Goal: Information Seeking & Learning: Learn about a topic

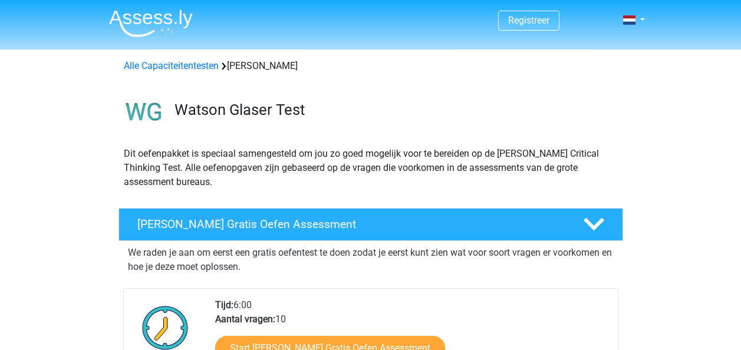
scroll to position [71, 0]
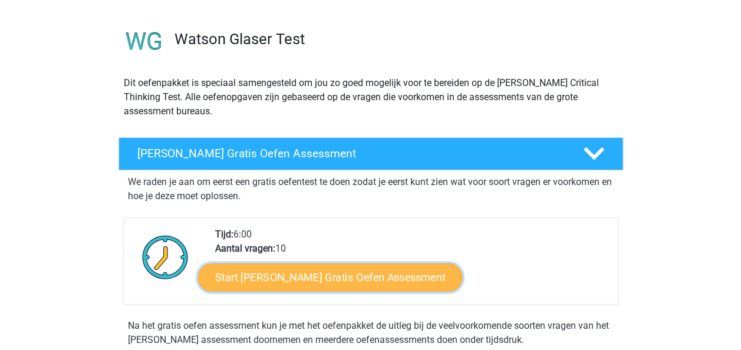
click at [370, 278] on link "Start Watson Glaser Gratis Oefen Assessment" at bounding box center [330, 277] width 265 height 28
click at [299, 276] on link "Start Watson Glaser Gratis Oefen Assessment" at bounding box center [330, 277] width 265 height 28
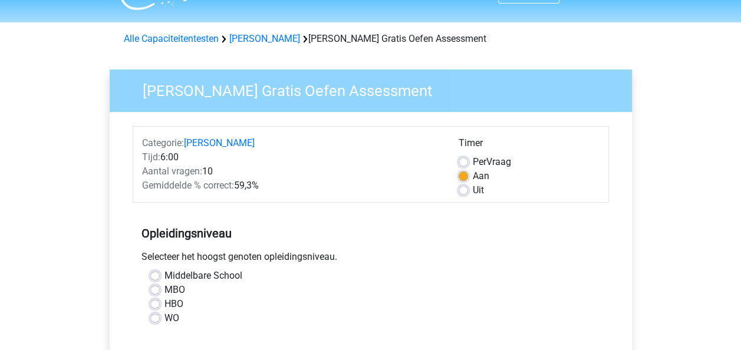
scroll to position [47, 0]
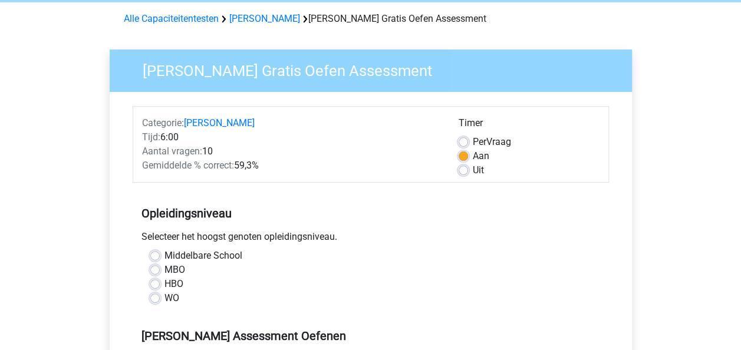
click at [161, 282] on div "HBO" at bounding box center [370, 284] width 441 height 14
click at [164, 282] on label "HBO" at bounding box center [173, 284] width 19 height 14
click at [156, 282] on input "HBO" at bounding box center [154, 283] width 9 height 12
radio input "true"
click at [338, 272] on div "MBO" at bounding box center [370, 270] width 441 height 14
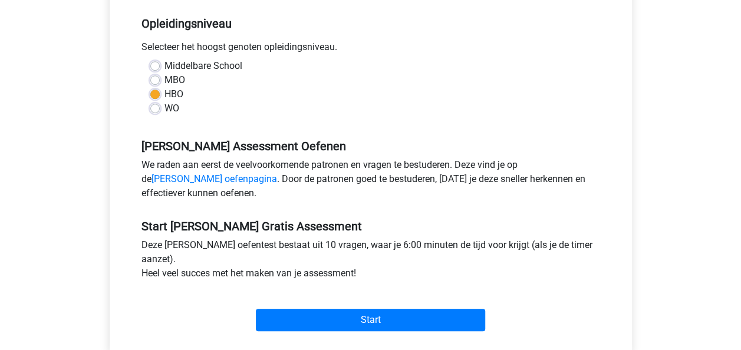
scroll to position [259, 0]
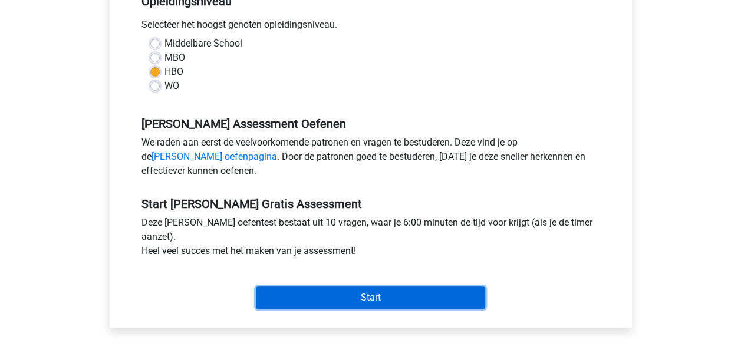
click at [346, 288] on input "Start" at bounding box center [370, 297] width 229 height 22
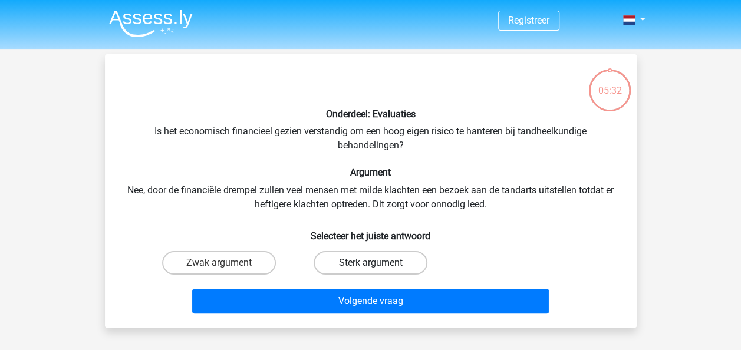
click at [345, 258] on label "Sterk argument" at bounding box center [370, 263] width 114 height 24
click at [370, 263] on input "Sterk argument" at bounding box center [374, 267] width 8 height 8
radio input "true"
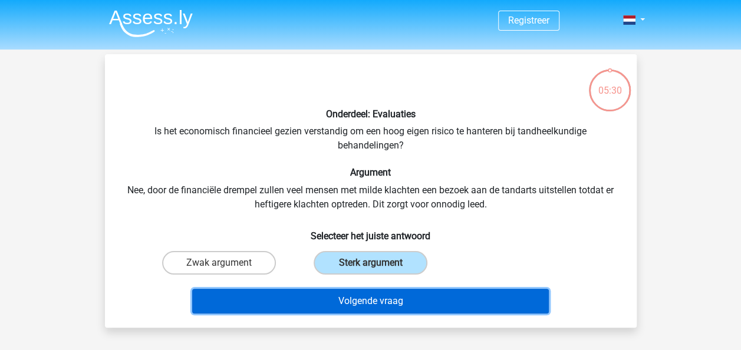
click at [361, 297] on button "Volgende vraag" at bounding box center [370, 301] width 356 height 25
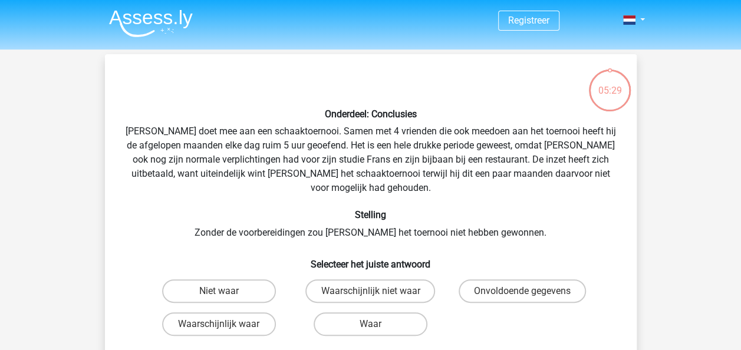
scroll to position [54, 0]
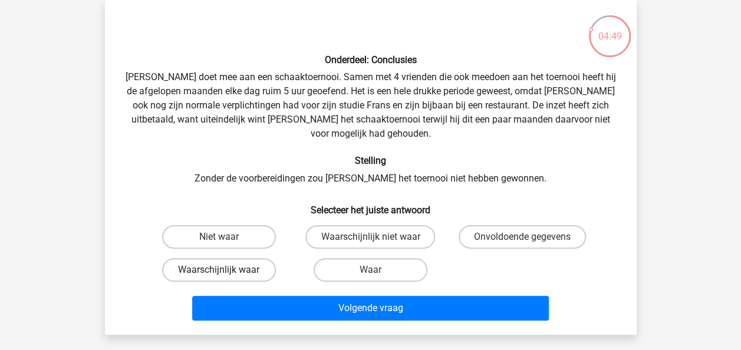
click at [241, 264] on label "Waarschijnlijk waar" at bounding box center [219, 270] width 114 height 24
click at [226, 270] on input "Waarschijnlijk waar" at bounding box center [223, 274] width 8 height 8
radio input "true"
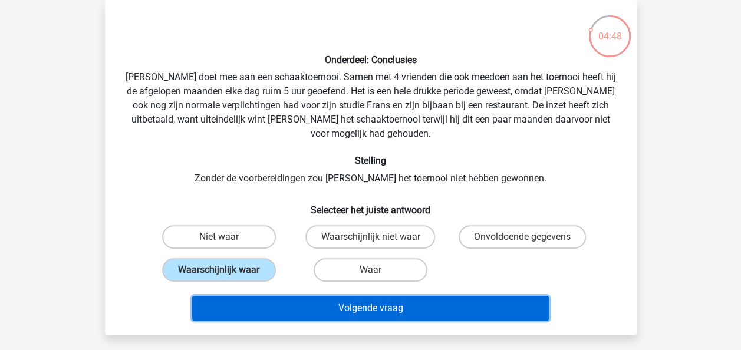
click at [297, 296] on button "Volgende vraag" at bounding box center [370, 308] width 356 height 25
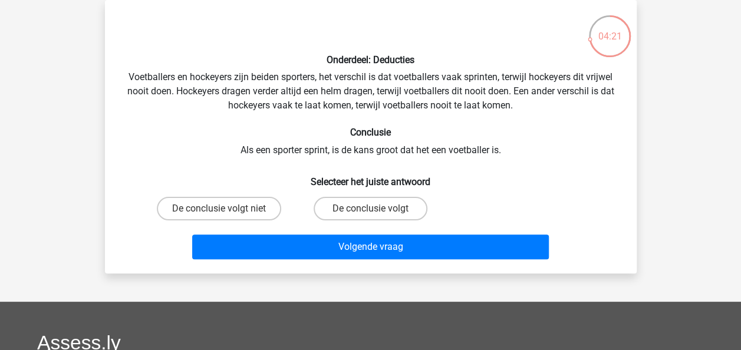
click at [226, 209] on input "De conclusie volgt niet" at bounding box center [223, 213] width 8 height 8
radio input "true"
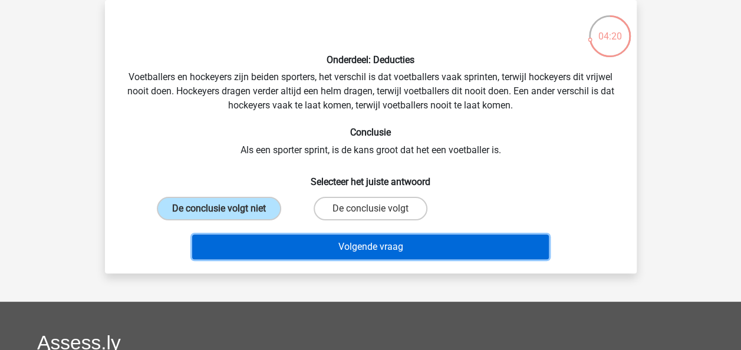
click at [283, 252] on button "Volgende vraag" at bounding box center [370, 246] width 356 height 25
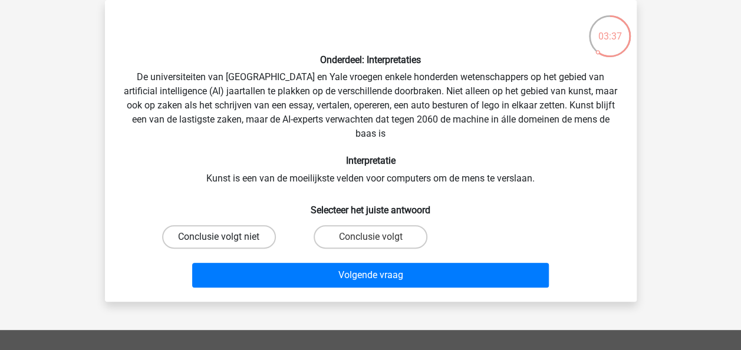
click at [267, 240] on label "Conclusie volgt niet" at bounding box center [219, 237] width 114 height 24
click at [226, 240] on input "Conclusie volgt niet" at bounding box center [223, 241] width 8 height 8
radio input "true"
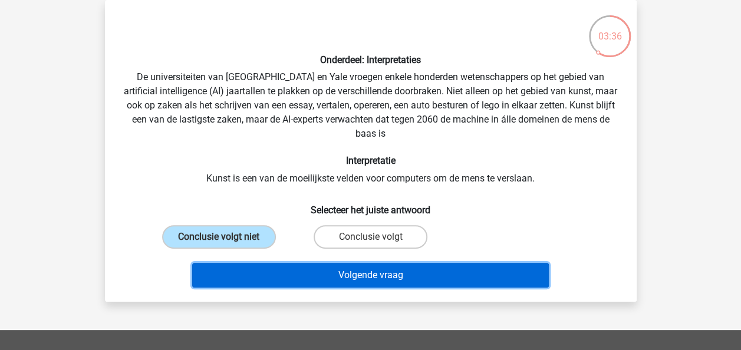
click at [308, 275] on button "Volgende vraag" at bounding box center [370, 275] width 356 height 25
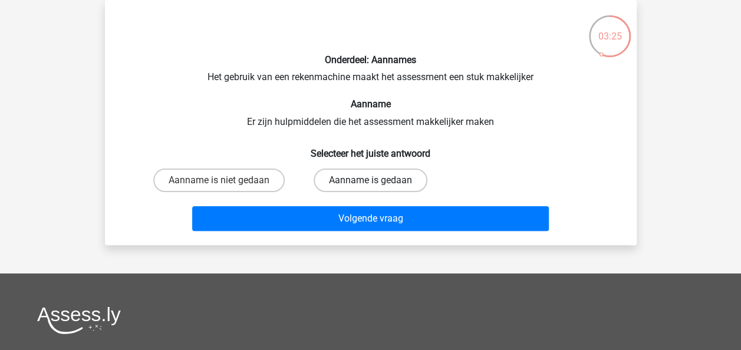
click at [395, 184] on label "Aanname is gedaan" at bounding box center [370, 181] width 114 height 24
click at [378, 184] on input "Aanname is gedaan" at bounding box center [374, 184] width 8 height 8
radio input "true"
click at [395, 205] on div "Volgende vraag" at bounding box center [371, 216] width 494 height 39
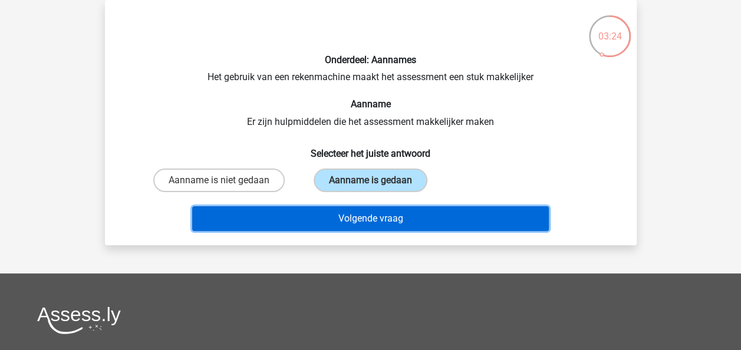
click at [395, 210] on button "Volgende vraag" at bounding box center [370, 218] width 356 height 25
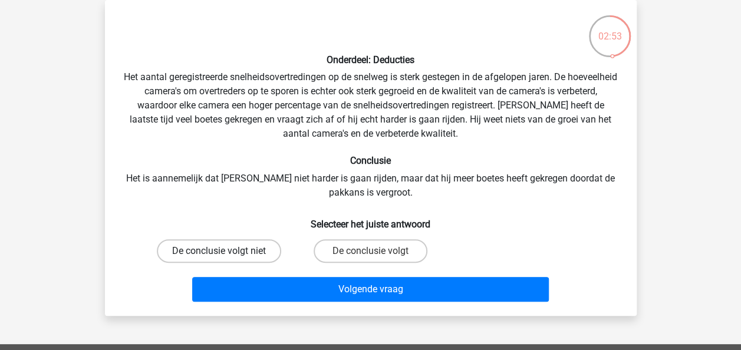
click at [235, 239] on label "De conclusie volgt niet" at bounding box center [219, 251] width 124 height 24
click at [226, 251] on input "De conclusie volgt niet" at bounding box center [223, 255] width 8 height 8
radio input "true"
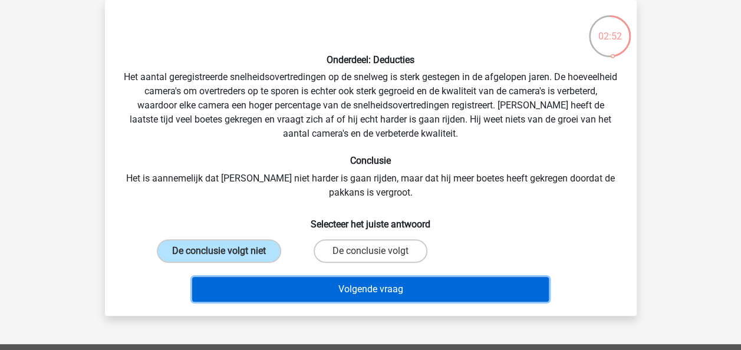
click at [315, 279] on button "Volgende vraag" at bounding box center [370, 289] width 356 height 25
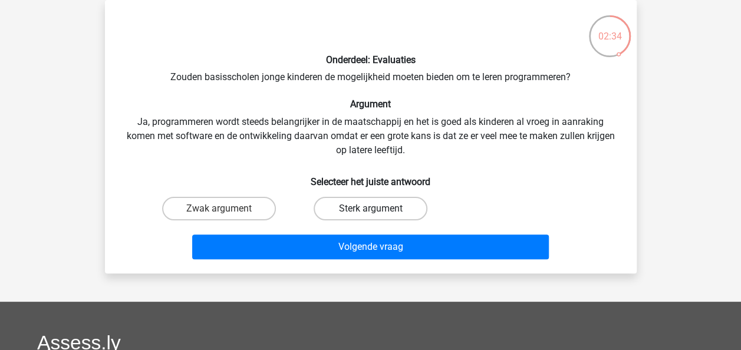
click at [386, 212] on label "Sterk argument" at bounding box center [370, 209] width 114 height 24
click at [378, 212] on input "Sterk argument" at bounding box center [374, 213] width 8 height 8
radio input "true"
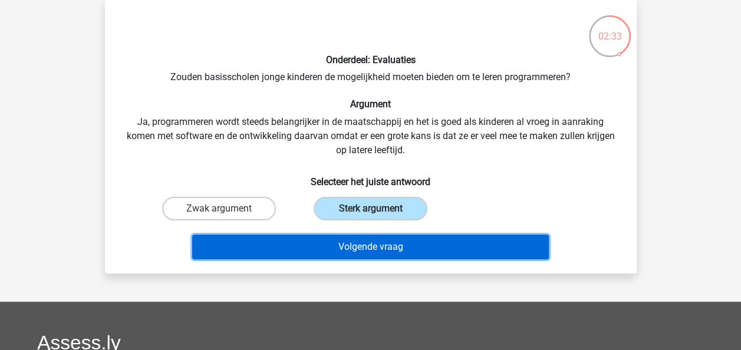
click at [385, 242] on button "Volgende vraag" at bounding box center [370, 246] width 356 height 25
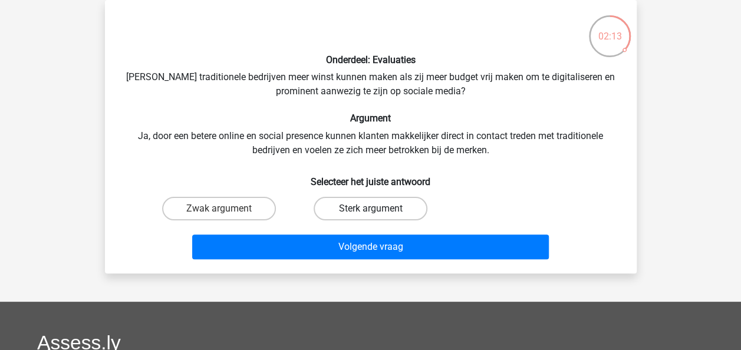
click at [384, 209] on label "Sterk argument" at bounding box center [370, 209] width 114 height 24
click at [378, 209] on input "Sterk argument" at bounding box center [374, 213] width 8 height 8
radio input "true"
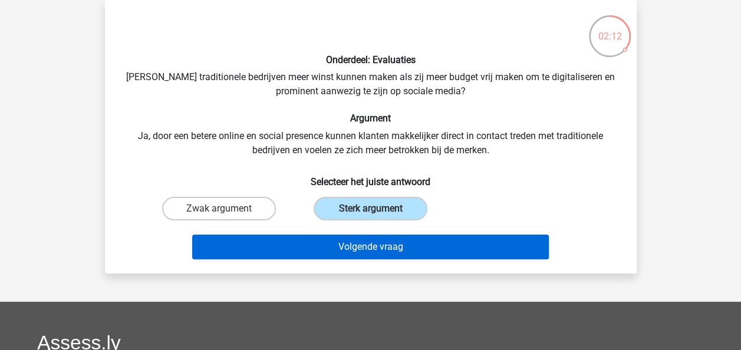
drag, startPoint x: 395, startPoint y: 232, endPoint x: 395, endPoint y: 243, distance: 11.2
click at [395, 243] on div "Volgende vraag" at bounding box center [371, 244] width 494 height 39
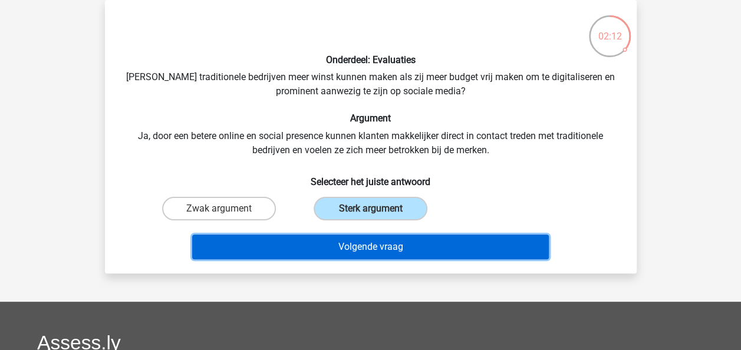
click at [395, 243] on button "Volgende vraag" at bounding box center [370, 246] width 356 height 25
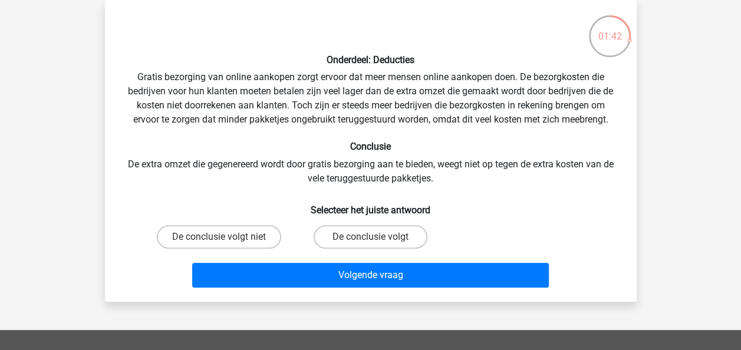
click at [372, 244] on input "De conclusie volgt" at bounding box center [374, 241] width 8 height 8
radio input "true"
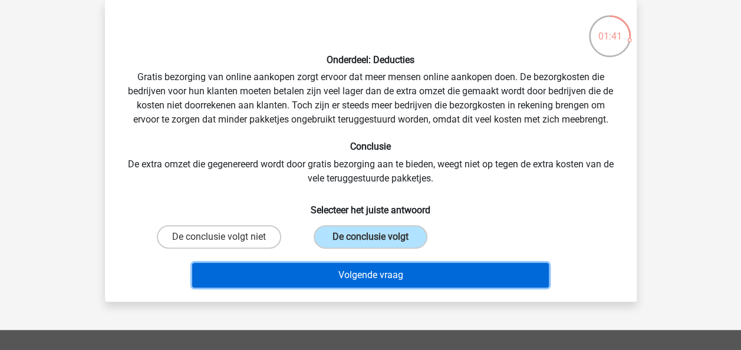
click at [376, 265] on button "Volgende vraag" at bounding box center [370, 275] width 356 height 25
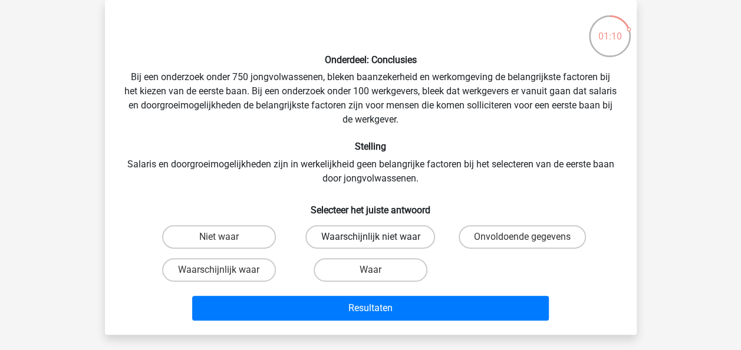
click at [368, 232] on label "Waarschijnlijk niet waar" at bounding box center [370, 237] width 130 height 24
click at [370, 237] on input "Waarschijnlijk niet waar" at bounding box center [374, 241] width 8 height 8
radio input "true"
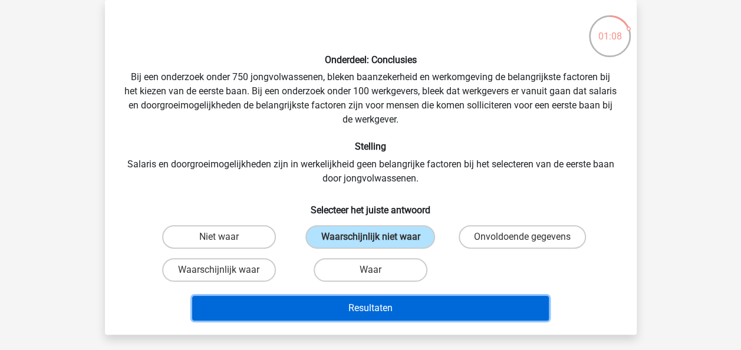
click at [407, 306] on button "Resultaten" at bounding box center [370, 308] width 356 height 25
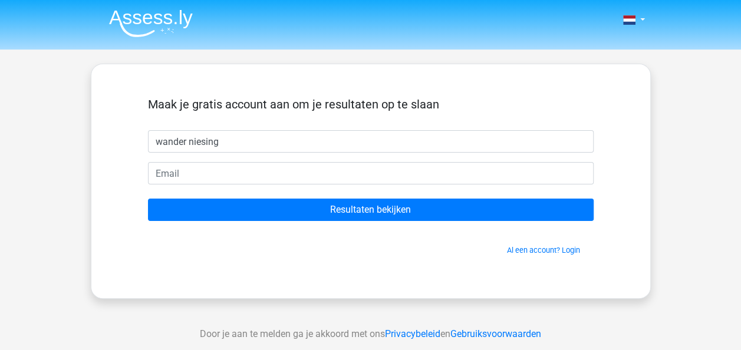
type input "wander niesing"
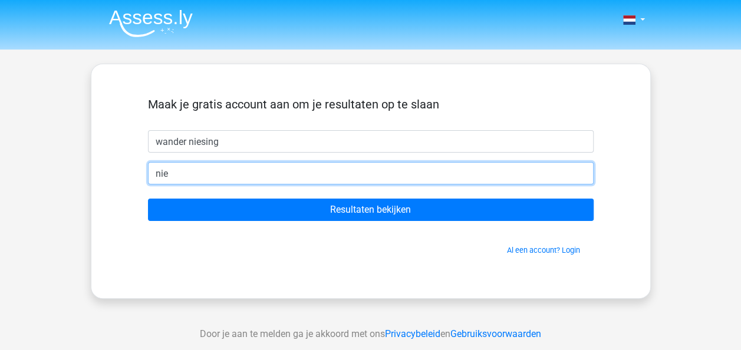
type input "niesing81@gmail.com"
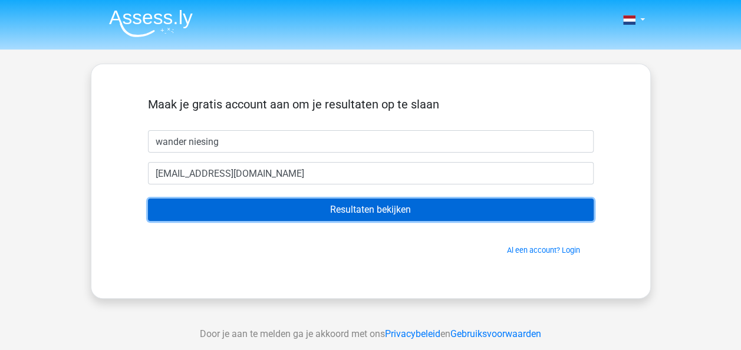
click at [311, 212] on input "Resultaten bekijken" at bounding box center [370, 210] width 445 height 22
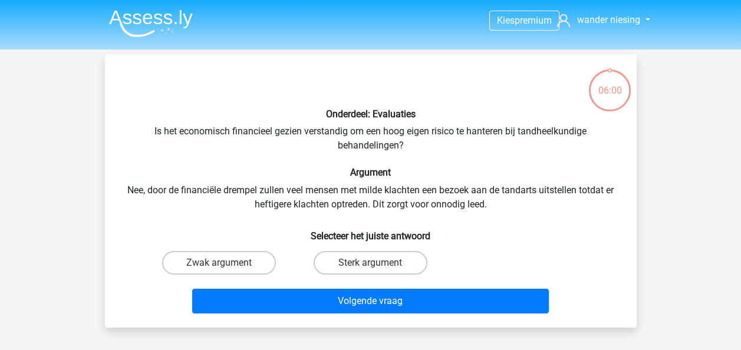
scroll to position [54, 0]
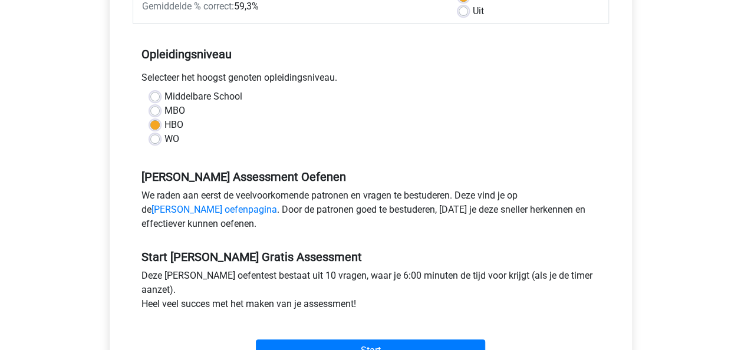
scroll to position [236, 0]
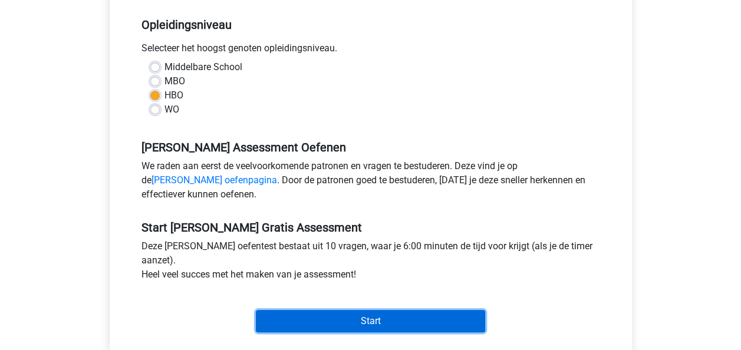
click at [351, 326] on input "Start" at bounding box center [370, 321] width 229 height 22
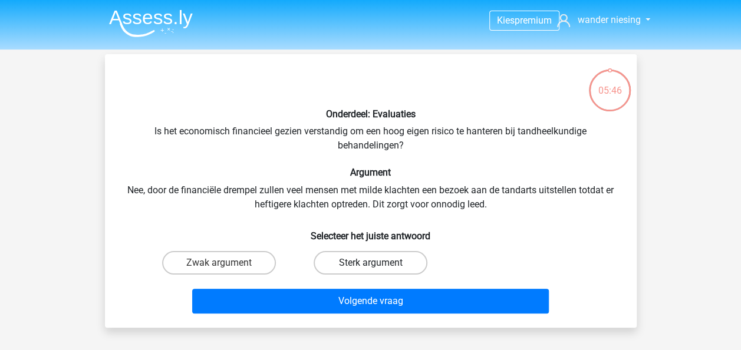
click at [344, 264] on label "Sterk argument" at bounding box center [370, 263] width 114 height 24
click at [370, 264] on input "Sterk argument" at bounding box center [374, 267] width 8 height 8
radio input "true"
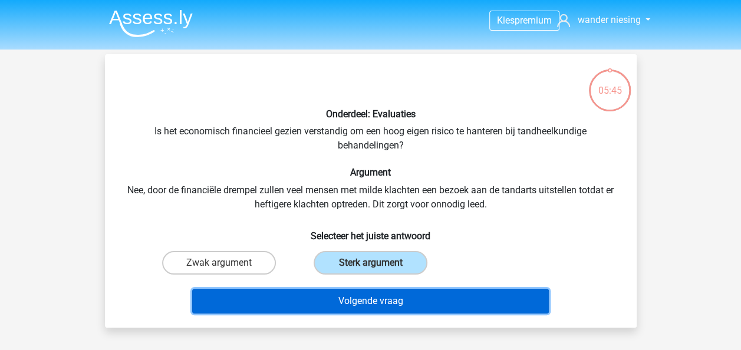
click at [373, 290] on button "Volgende vraag" at bounding box center [370, 301] width 356 height 25
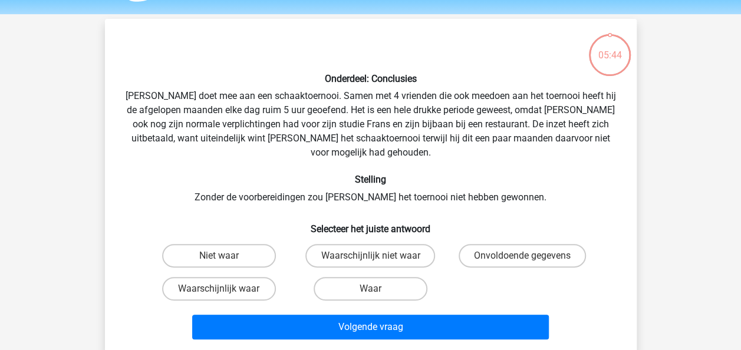
scroll to position [54, 0]
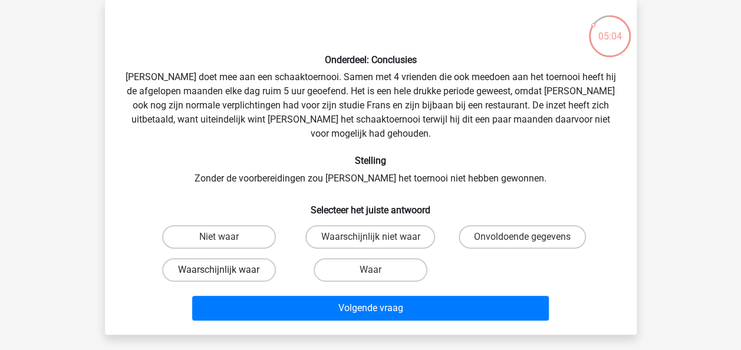
click at [231, 258] on label "Waarschijnlijk waar" at bounding box center [219, 270] width 114 height 24
click at [226, 270] on input "Waarschijnlijk waar" at bounding box center [223, 274] width 8 height 8
radio input "true"
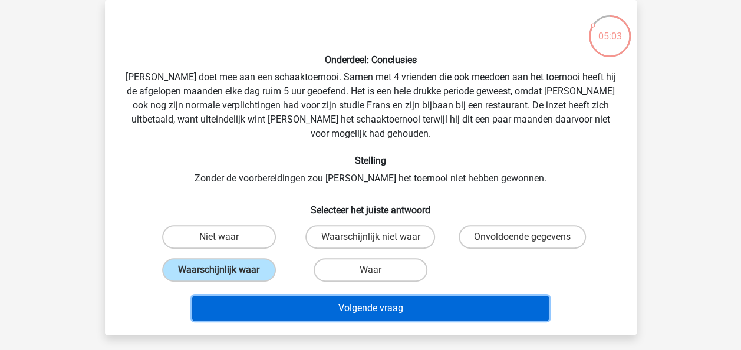
click at [300, 296] on button "Volgende vraag" at bounding box center [370, 308] width 356 height 25
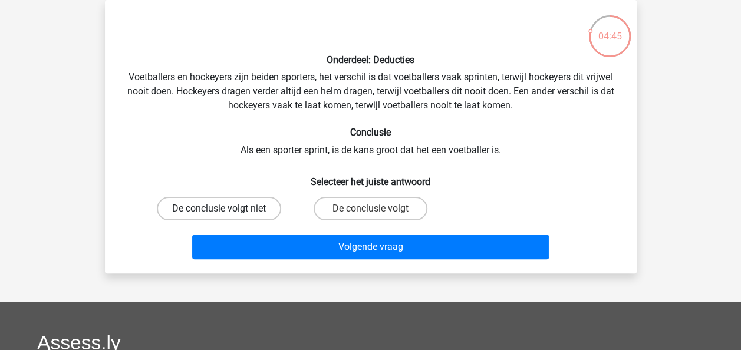
click at [247, 201] on label "De conclusie volgt niet" at bounding box center [219, 209] width 124 height 24
click at [226, 209] on input "De conclusie volgt niet" at bounding box center [223, 213] width 8 height 8
radio input "true"
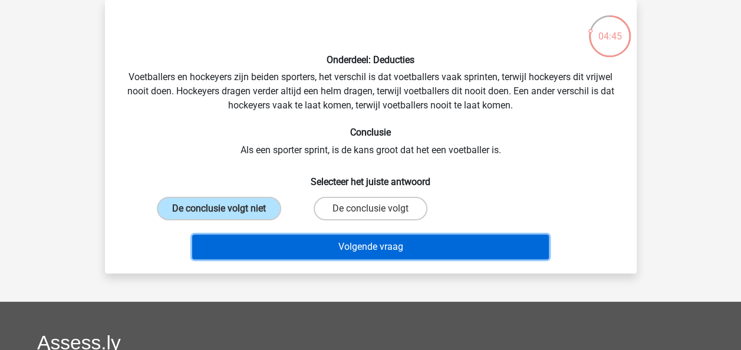
click at [275, 251] on button "Volgende vraag" at bounding box center [370, 246] width 356 height 25
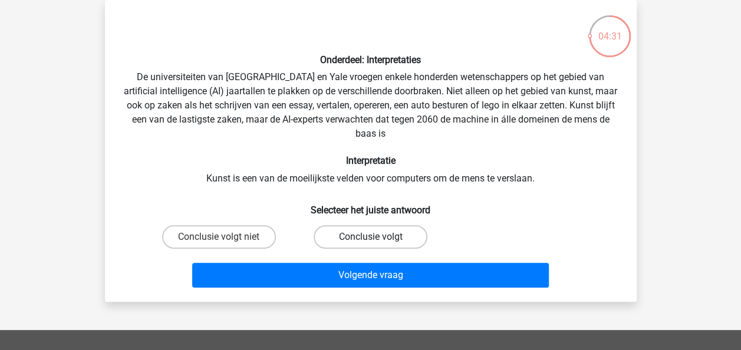
click at [345, 233] on label "Conclusie volgt" at bounding box center [370, 237] width 114 height 24
click at [370, 237] on input "Conclusie volgt" at bounding box center [374, 241] width 8 height 8
radio input "true"
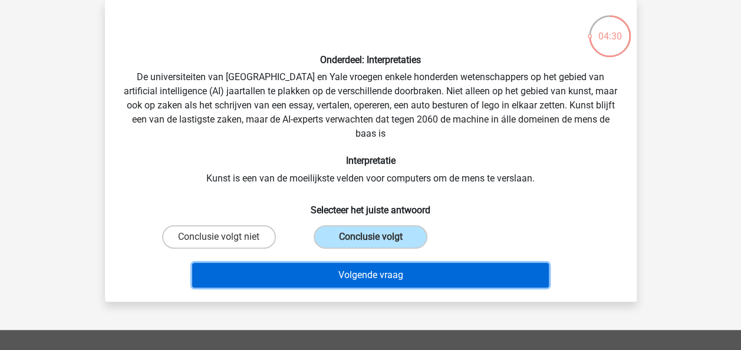
click at [356, 265] on button "Volgende vraag" at bounding box center [370, 275] width 356 height 25
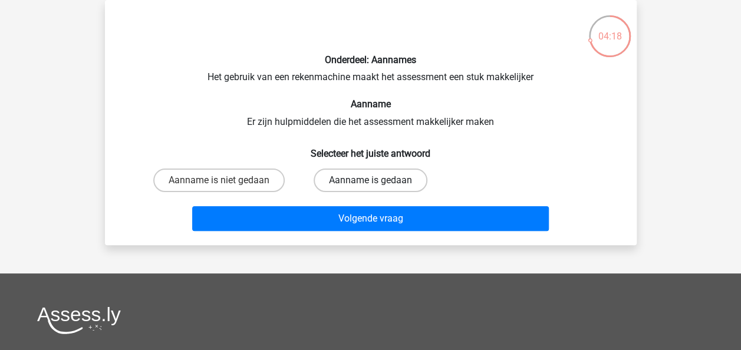
click at [368, 183] on label "Aanname is gedaan" at bounding box center [370, 181] width 114 height 24
click at [370, 183] on input "Aanname is gedaan" at bounding box center [374, 184] width 8 height 8
radio input "true"
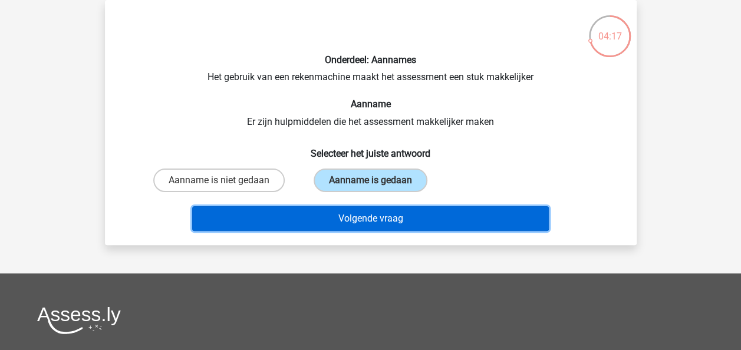
click at [375, 211] on button "Volgende vraag" at bounding box center [370, 218] width 356 height 25
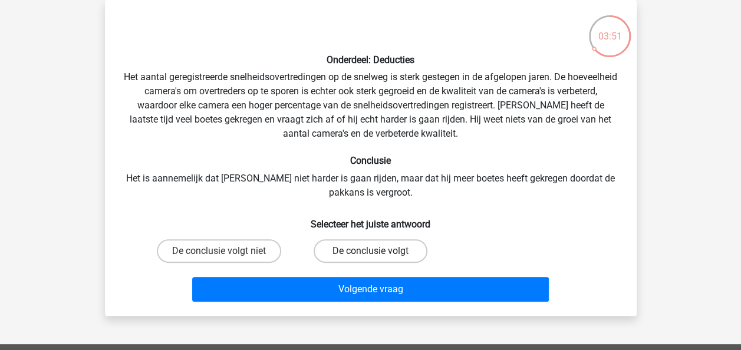
click at [417, 254] on label "De conclusie volgt" at bounding box center [370, 251] width 114 height 24
click at [378, 254] on input "De conclusie volgt" at bounding box center [374, 255] width 8 height 8
radio input "true"
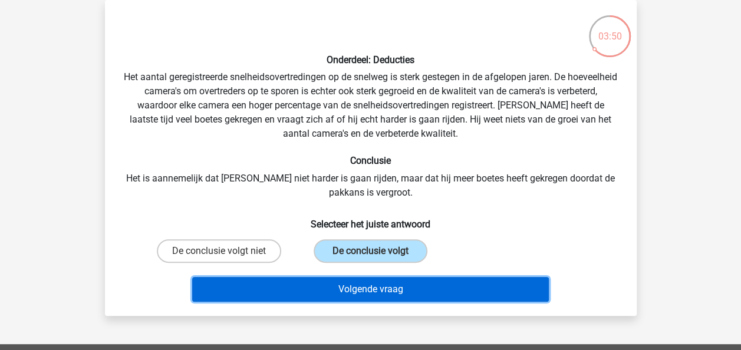
click at [419, 282] on button "Volgende vraag" at bounding box center [370, 289] width 356 height 25
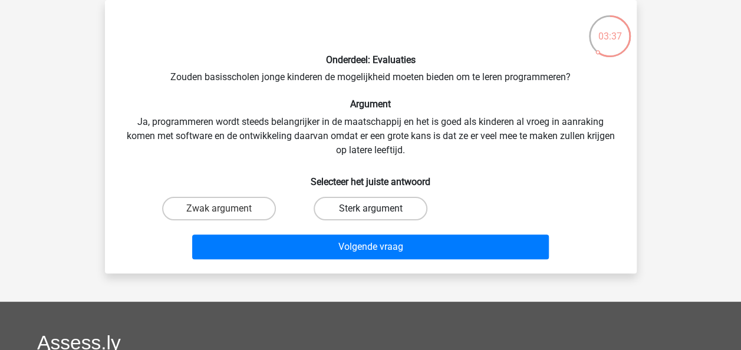
click at [376, 219] on label "Sterk argument" at bounding box center [370, 209] width 114 height 24
click at [376, 216] on input "Sterk argument" at bounding box center [374, 213] width 8 height 8
radio input "true"
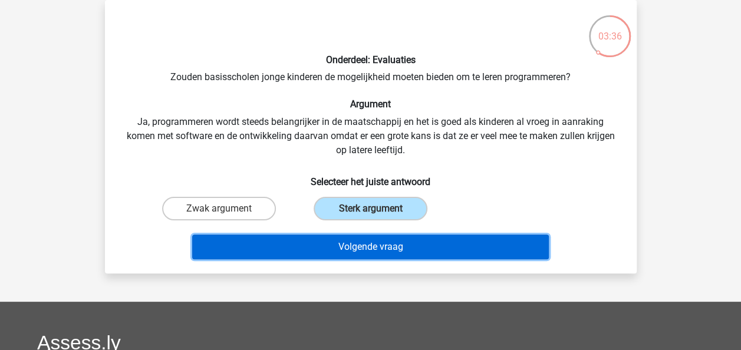
click at [382, 234] on button "Volgende vraag" at bounding box center [370, 246] width 356 height 25
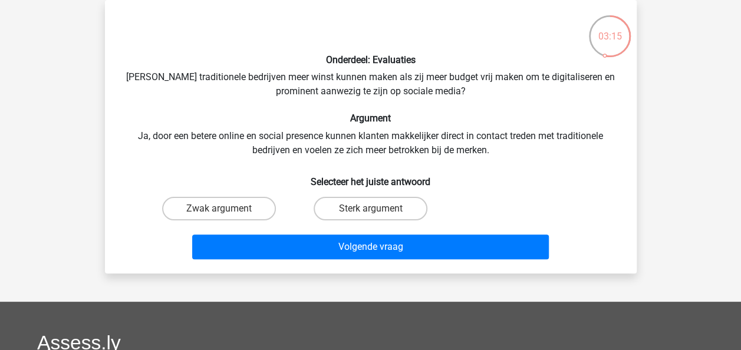
click at [234, 196] on div "Zwak argument" at bounding box center [218, 208] width 151 height 33
click at [234, 201] on label "Zwak argument" at bounding box center [219, 209] width 114 height 24
click at [226, 209] on input "Zwak argument" at bounding box center [223, 213] width 8 height 8
radio input "true"
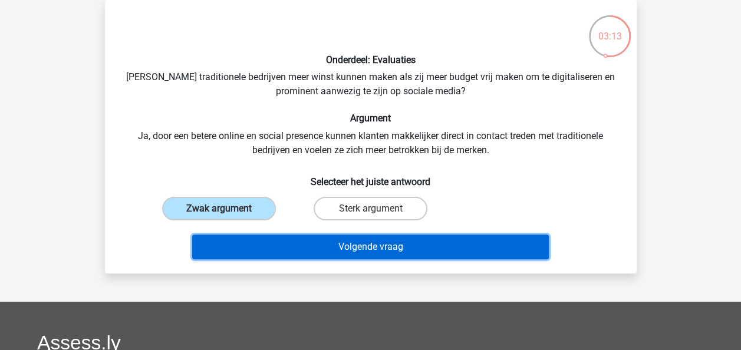
click at [280, 238] on button "Volgende vraag" at bounding box center [370, 246] width 356 height 25
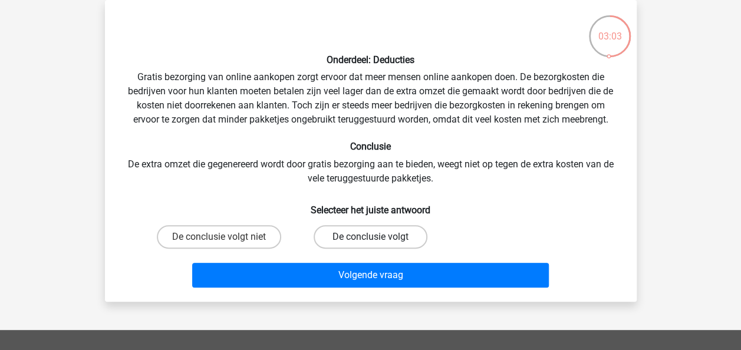
click at [384, 236] on label "De conclusie volgt" at bounding box center [370, 237] width 114 height 24
click at [378, 237] on input "De conclusie volgt" at bounding box center [374, 241] width 8 height 8
radio input "true"
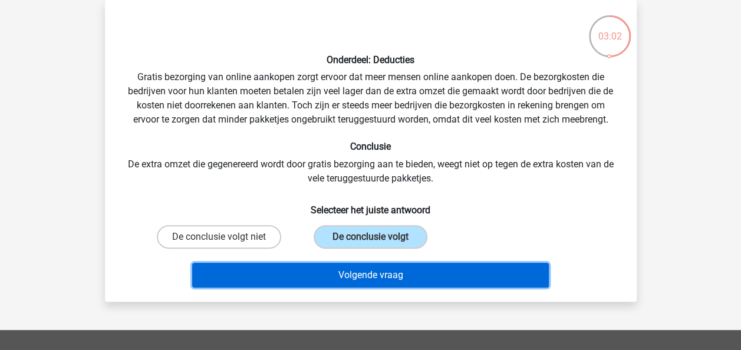
click at [412, 286] on button "Volgende vraag" at bounding box center [370, 275] width 356 height 25
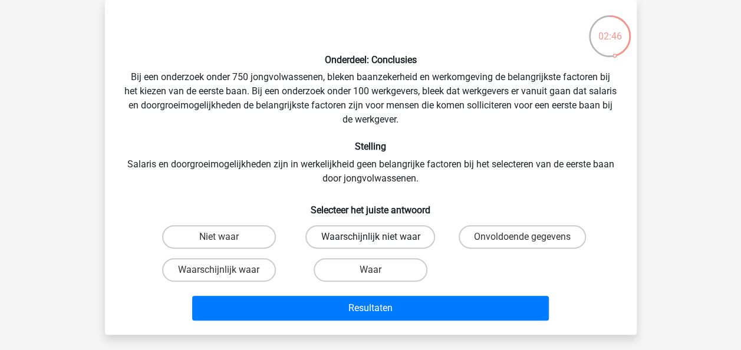
click at [401, 236] on label "Waarschijnlijk niet waar" at bounding box center [370, 237] width 130 height 24
click at [378, 237] on input "Waarschijnlijk niet waar" at bounding box center [374, 241] width 8 height 8
radio input "true"
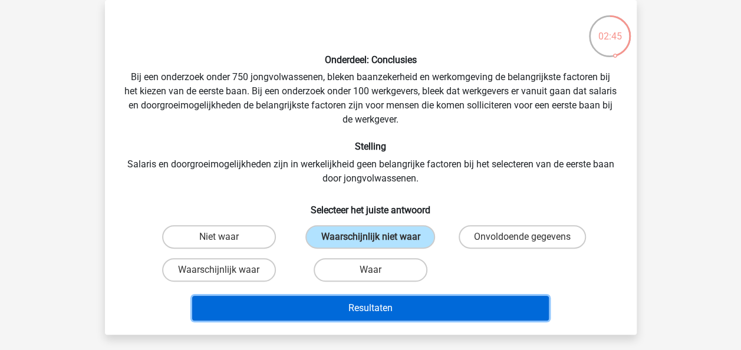
click at [414, 302] on button "Resultaten" at bounding box center [370, 308] width 356 height 25
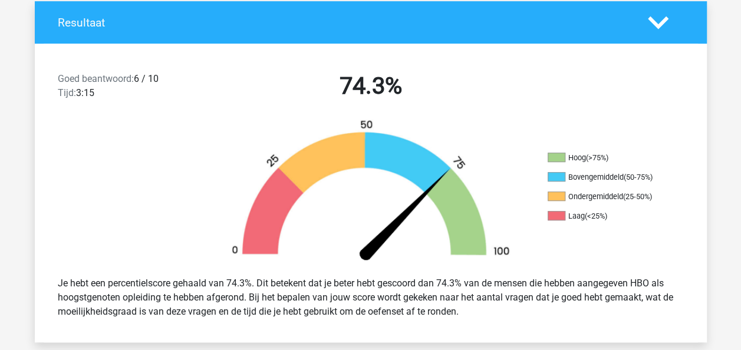
scroll to position [236, 0]
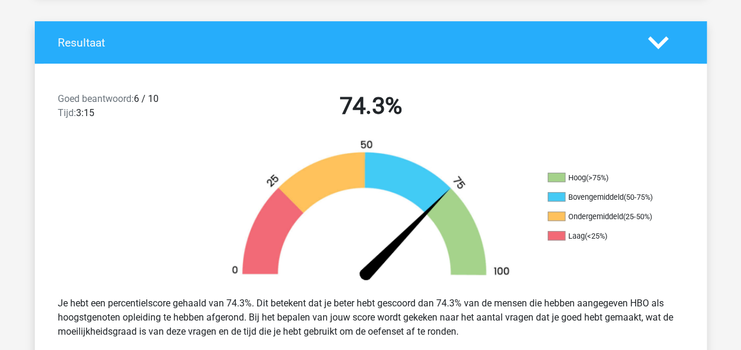
click at [656, 49] on icon at bounding box center [658, 42] width 21 height 21
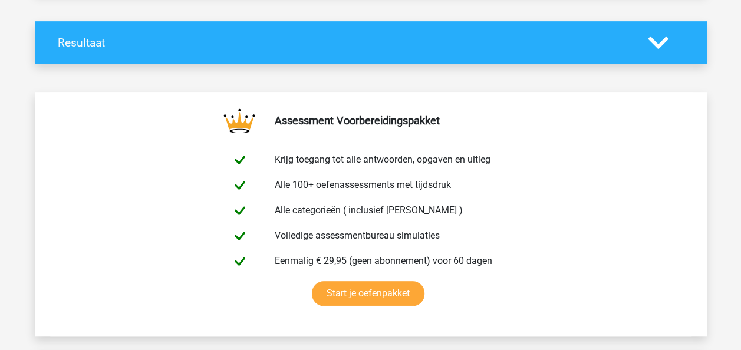
click at [656, 49] on icon at bounding box center [658, 42] width 21 height 21
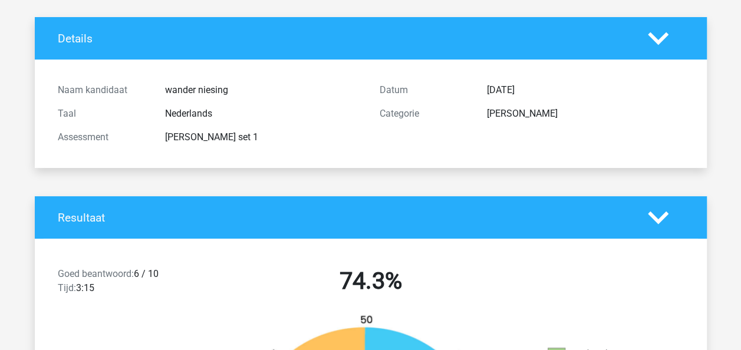
scroll to position [71, 0]
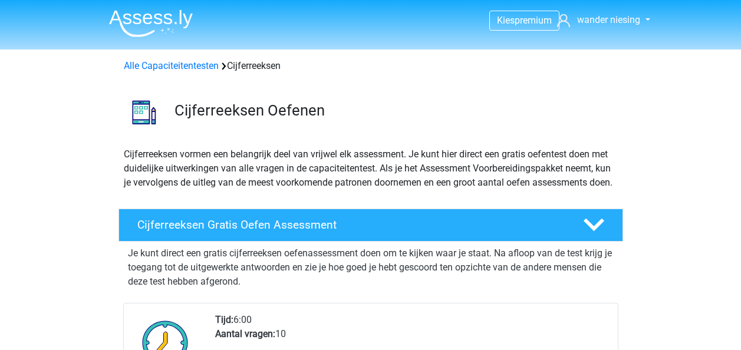
scroll to position [118, 0]
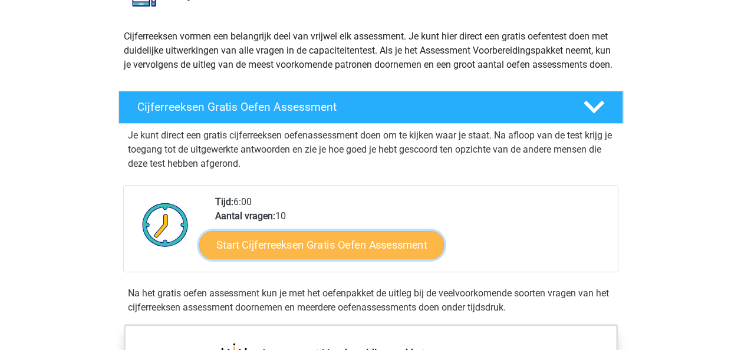
click at [304, 256] on link "Start Cijferreeksen Gratis Oefen Assessment" at bounding box center [321, 244] width 245 height 28
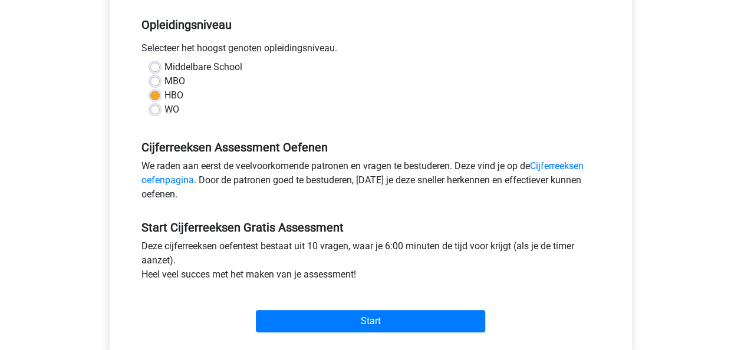
scroll to position [283, 0]
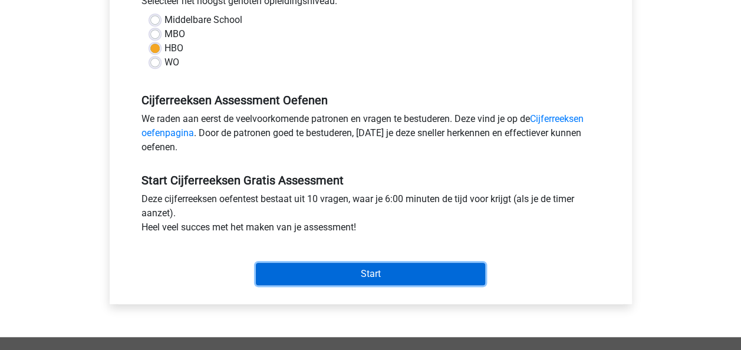
click at [399, 273] on input "Start" at bounding box center [370, 274] width 229 height 22
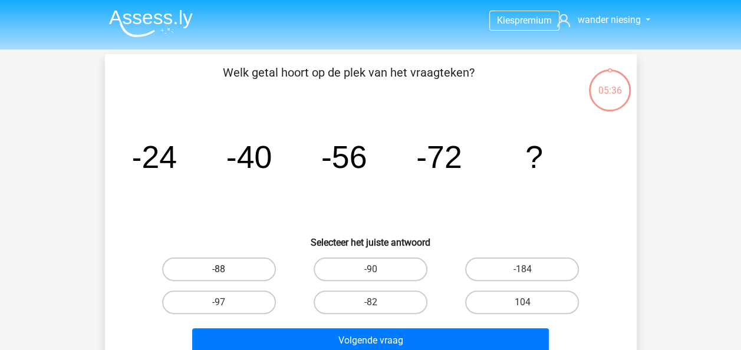
click at [235, 270] on label "-88" at bounding box center [219, 269] width 114 height 24
click at [226, 270] on input "-88" at bounding box center [223, 273] width 8 height 8
radio input "true"
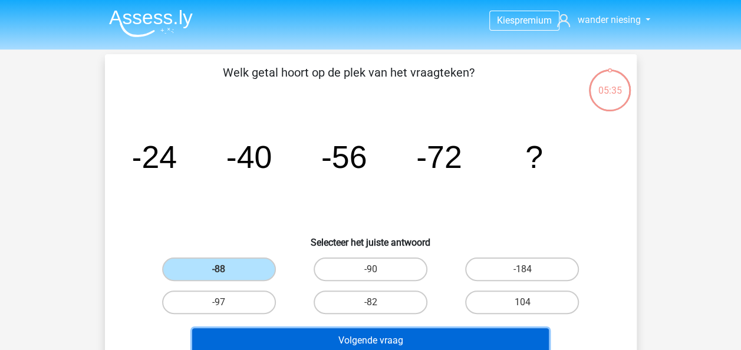
click at [300, 339] on button "Volgende vraag" at bounding box center [370, 340] width 356 height 25
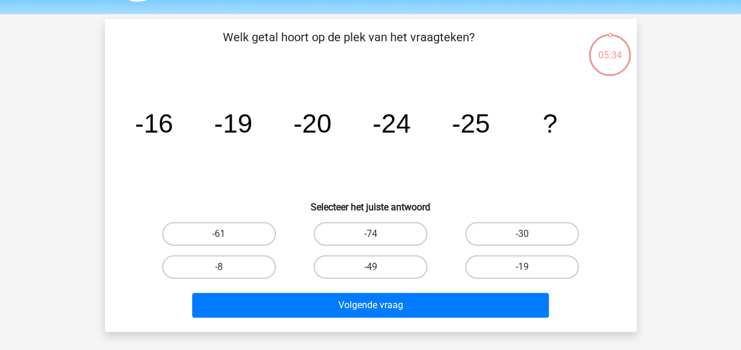
scroll to position [54, 0]
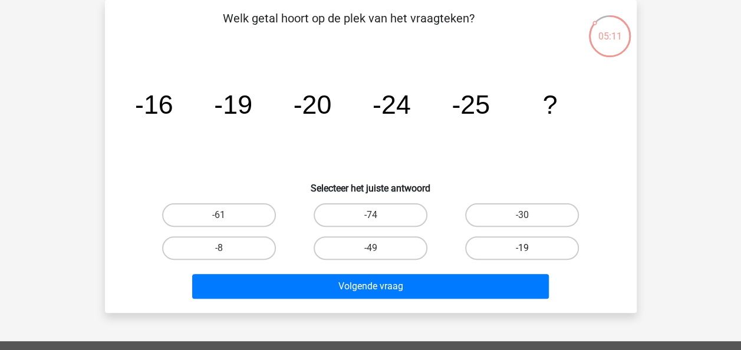
click at [497, 245] on label "-19" at bounding box center [522, 248] width 114 height 24
click at [522, 248] on input "-19" at bounding box center [526, 252] width 8 height 8
radio input "true"
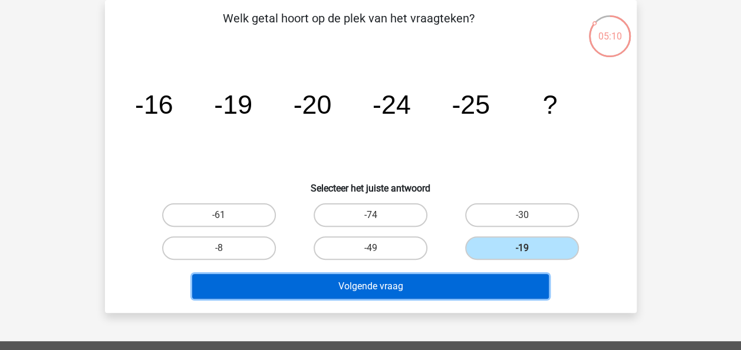
click at [461, 279] on button "Volgende vraag" at bounding box center [370, 286] width 356 height 25
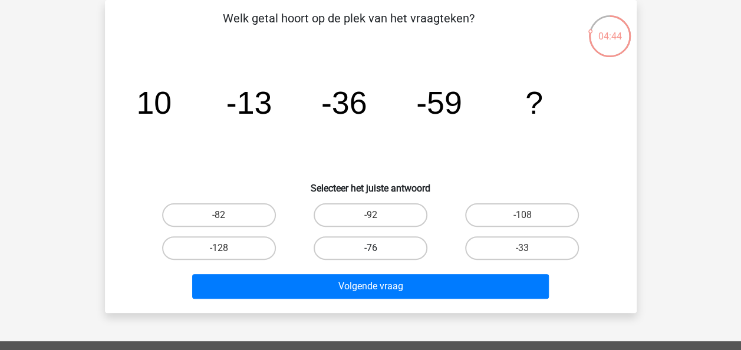
click at [351, 243] on label "-76" at bounding box center [370, 248] width 114 height 24
click at [370, 248] on input "-76" at bounding box center [374, 252] width 8 height 8
radio input "true"
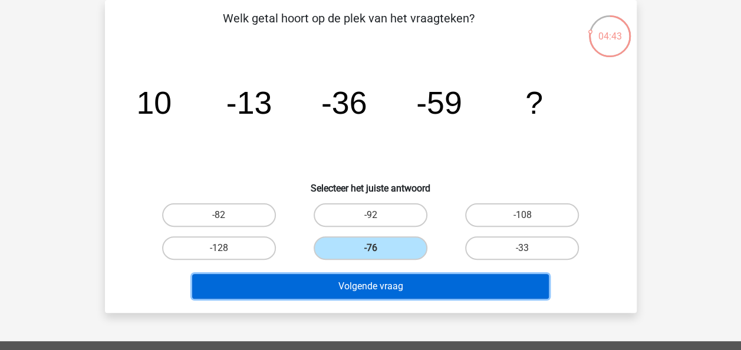
click at [363, 283] on button "Volgende vraag" at bounding box center [370, 286] width 356 height 25
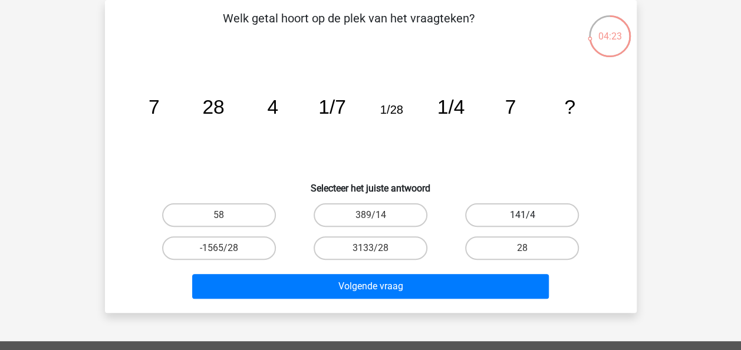
click at [517, 222] on label "141/4" at bounding box center [522, 215] width 114 height 24
click at [522, 222] on input "141/4" at bounding box center [526, 219] width 8 height 8
radio input "true"
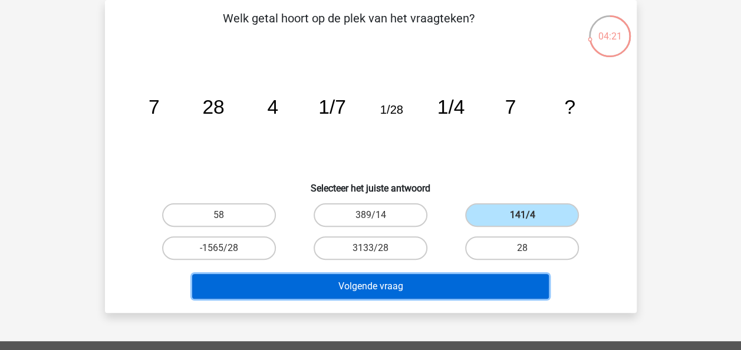
click at [484, 274] on button "Volgende vraag" at bounding box center [370, 286] width 356 height 25
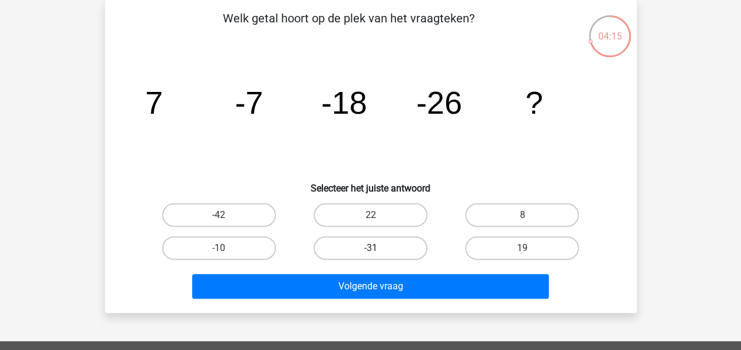
click at [385, 240] on label "-31" at bounding box center [370, 248] width 114 height 24
click at [378, 248] on input "-31" at bounding box center [374, 252] width 8 height 8
radio input "true"
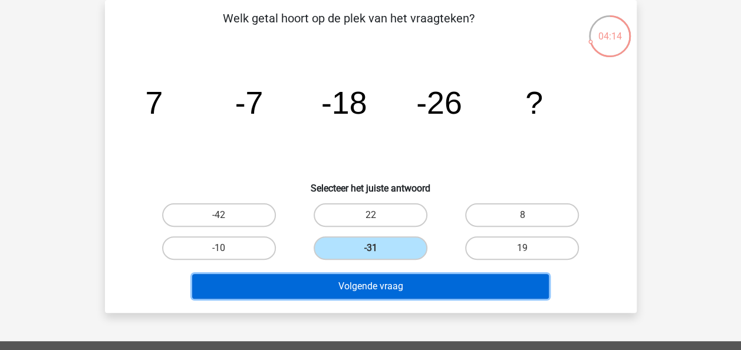
click at [417, 280] on button "Volgende vraag" at bounding box center [370, 286] width 356 height 25
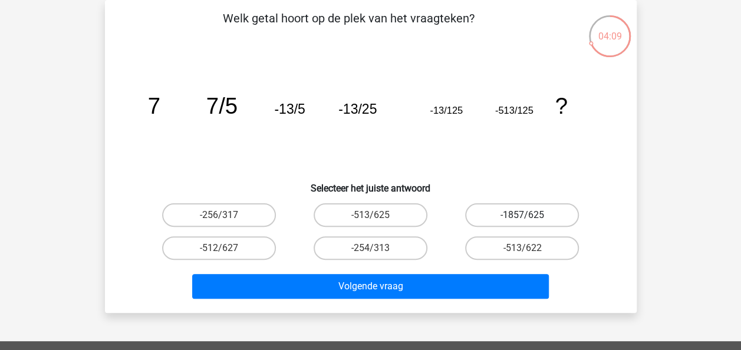
click at [511, 214] on label "-1857/625" at bounding box center [522, 215] width 114 height 24
click at [522, 215] on input "-1857/625" at bounding box center [526, 219] width 8 height 8
radio input "true"
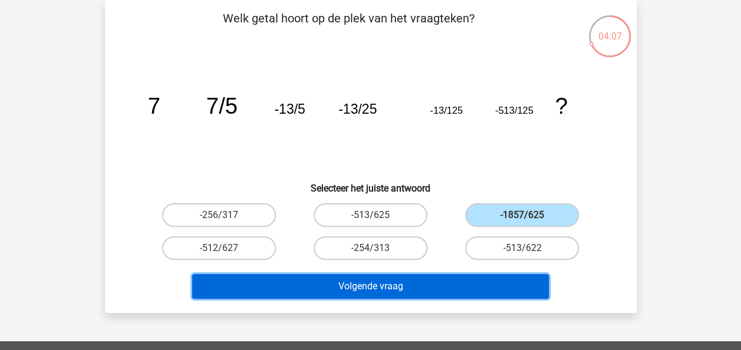
click at [441, 286] on button "Volgende vraag" at bounding box center [370, 286] width 356 height 25
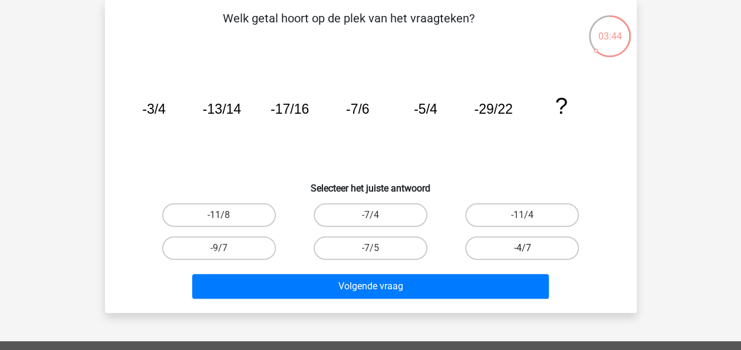
click at [518, 251] on label "-4/7" at bounding box center [522, 248] width 114 height 24
click at [522, 251] on input "-4/7" at bounding box center [526, 252] width 8 height 8
radio input "true"
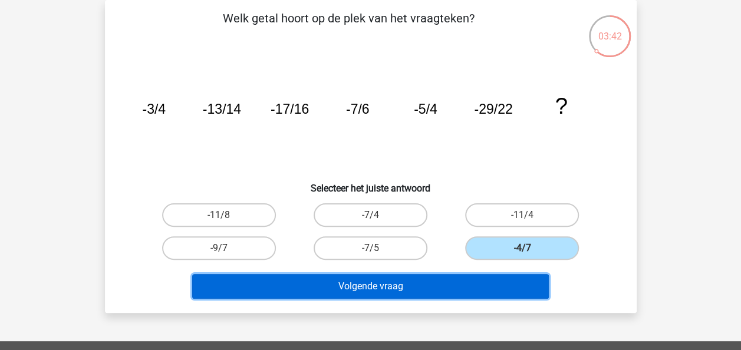
click at [467, 285] on button "Volgende vraag" at bounding box center [370, 286] width 356 height 25
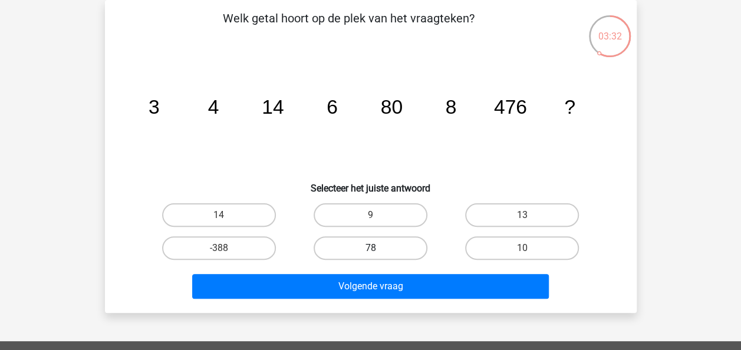
click at [383, 249] on label "78" at bounding box center [370, 248] width 114 height 24
click at [378, 249] on input "78" at bounding box center [374, 252] width 8 height 8
radio input "true"
click at [387, 304] on div "Welk getal hoort op de plek van het vraagteken? image/svg+xml 3 4 14 6 80 8 476…" at bounding box center [370, 156] width 531 height 313
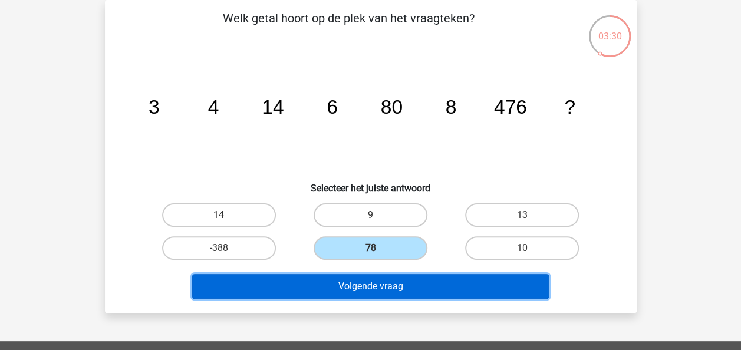
click at [388, 283] on button "Volgende vraag" at bounding box center [370, 286] width 356 height 25
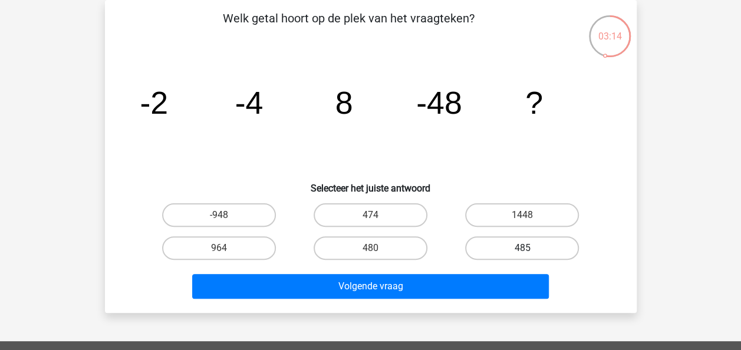
click at [499, 249] on label "485" at bounding box center [522, 248] width 114 height 24
click at [522, 249] on input "485" at bounding box center [526, 252] width 8 height 8
radio input "true"
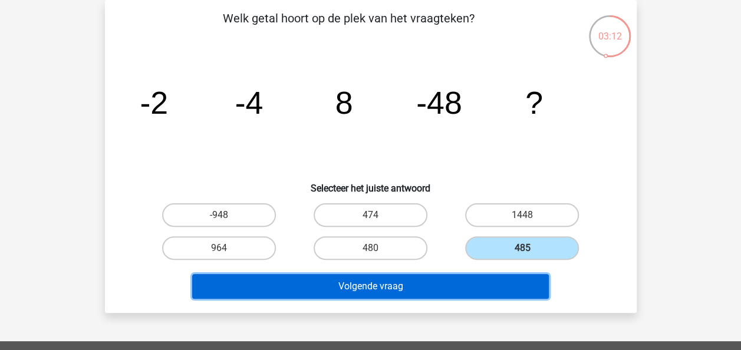
click at [452, 278] on button "Volgende vraag" at bounding box center [370, 286] width 356 height 25
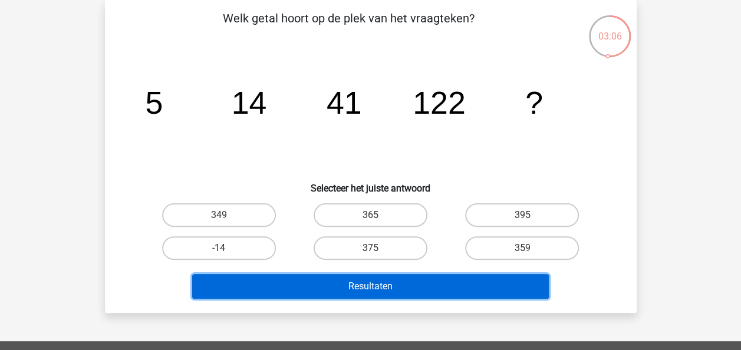
click at [441, 293] on button "Resultaten" at bounding box center [370, 286] width 356 height 25
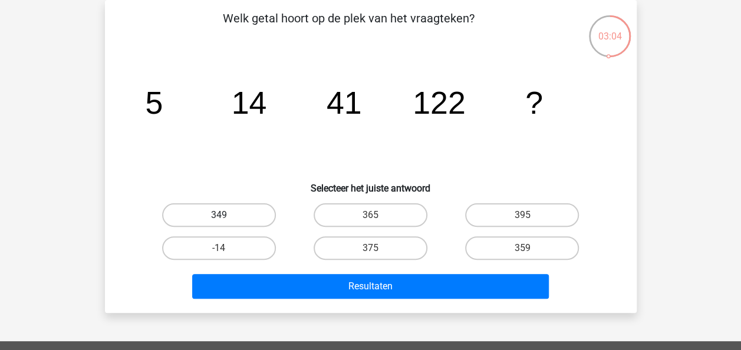
click at [248, 213] on label "349" at bounding box center [219, 215] width 114 height 24
click at [226, 215] on input "349" at bounding box center [223, 219] width 8 height 8
radio input "true"
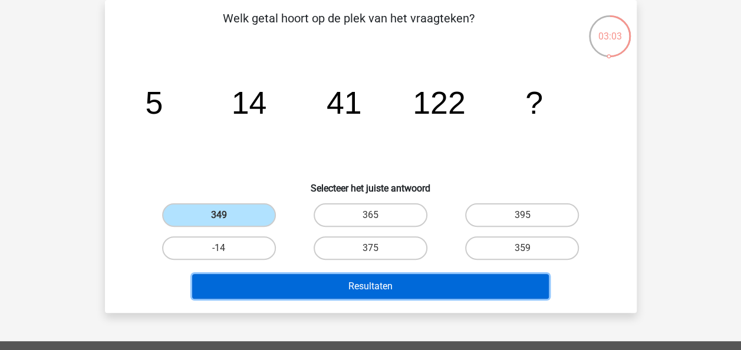
click at [336, 278] on button "Resultaten" at bounding box center [370, 286] width 356 height 25
drag, startPoint x: 373, startPoint y: 297, endPoint x: 378, endPoint y: 291, distance: 7.5
click at [378, 291] on button "Resultaten" at bounding box center [370, 286] width 356 height 25
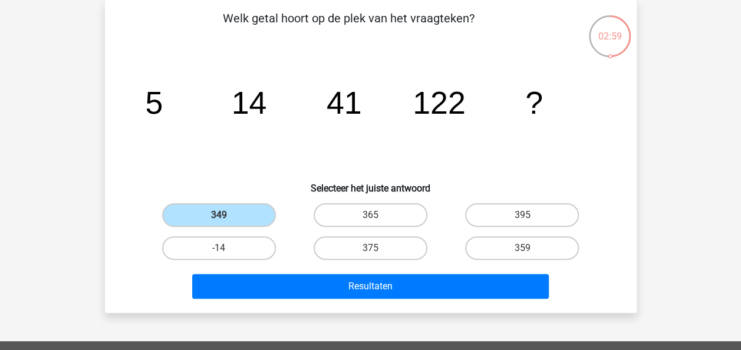
click at [234, 202] on div "349" at bounding box center [218, 215] width 151 height 33
click at [221, 207] on label "349" at bounding box center [219, 215] width 114 height 24
click at [221, 215] on input "349" at bounding box center [223, 219] width 8 height 8
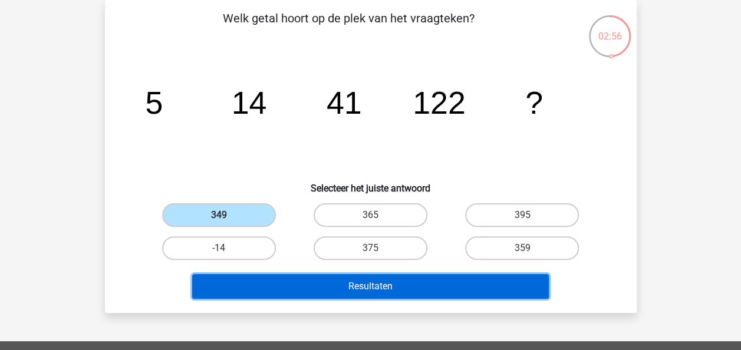
click at [312, 295] on button "Resultaten" at bounding box center [370, 286] width 356 height 25
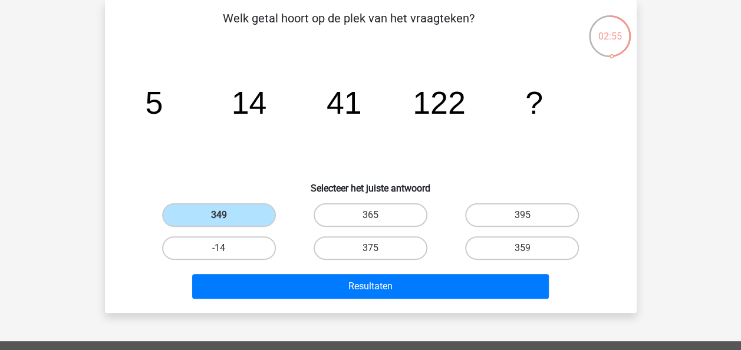
click at [370, 253] on input "375" at bounding box center [374, 252] width 8 height 8
radio input "true"
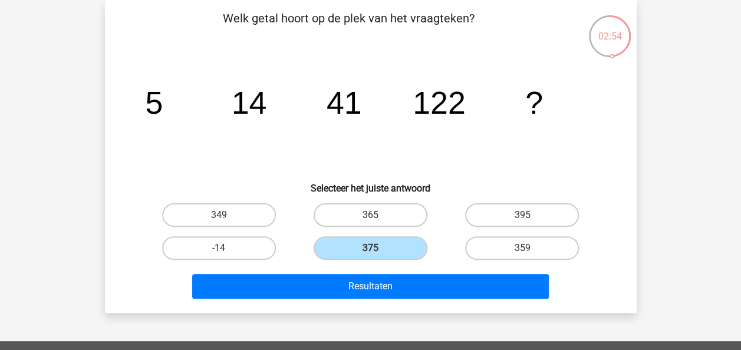
click at [370, 253] on input "375" at bounding box center [374, 252] width 8 height 8
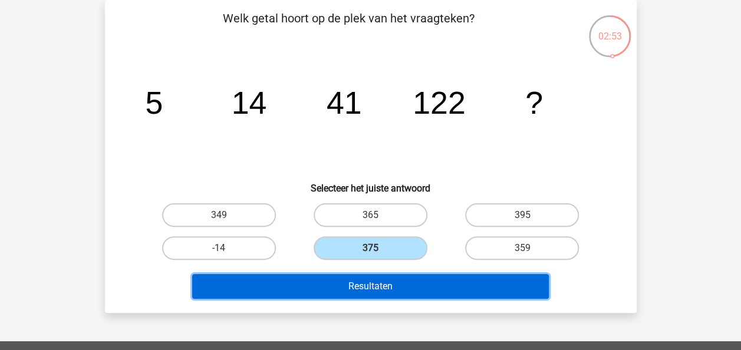
click at [383, 277] on button "Resultaten" at bounding box center [370, 286] width 356 height 25
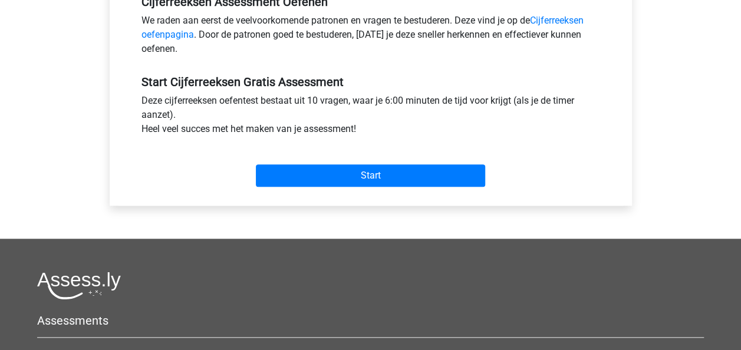
scroll to position [401, 0]
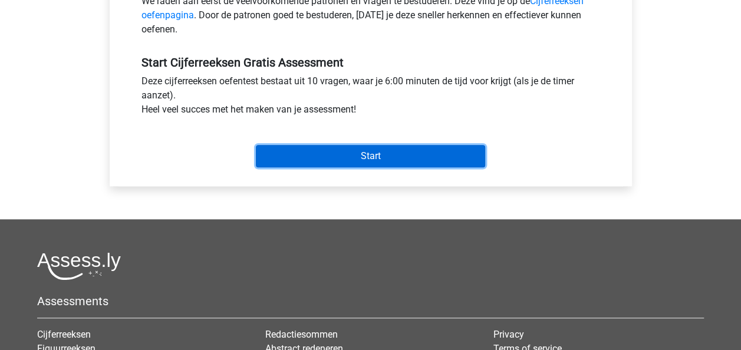
click at [411, 150] on input "Start" at bounding box center [370, 156] width 229 height 22
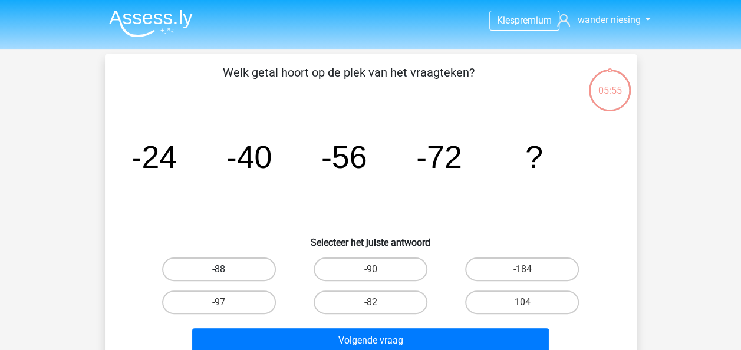
click at [219, 267] on label "-88" at bounding box center [219, 269] width 114 height 24
click at [219, 269] on input "-88" at bounding box center [223, 273] width 8 height 8
radio input "true"
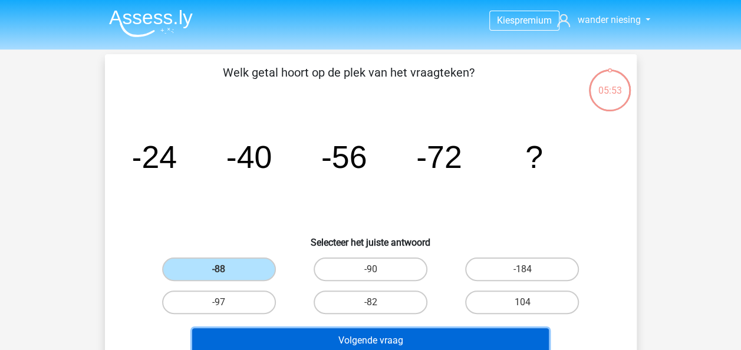
click at [265, 335] on button "Volgende vraag" at bounding box center [370, 340] width 356 height 25
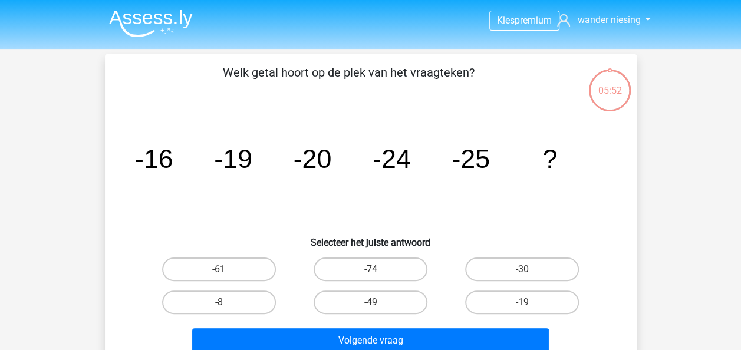
scroll to position [54, 0]
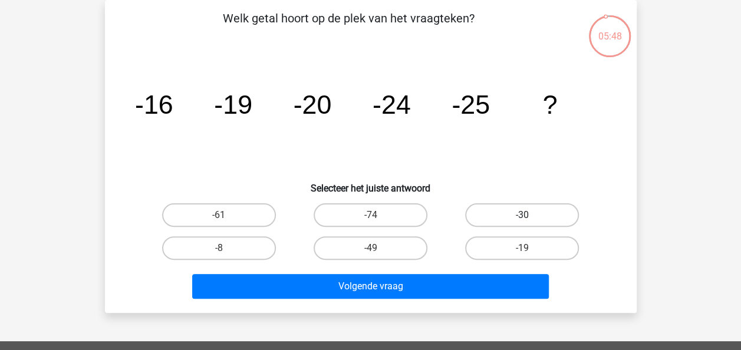
click at [518, 216] on label "-30" at bounding box center [522, 215] width 114 height 24
click at [522, 216] on input "-30" at bounding box center [526, 219] width 8 height 8
radio input "true"
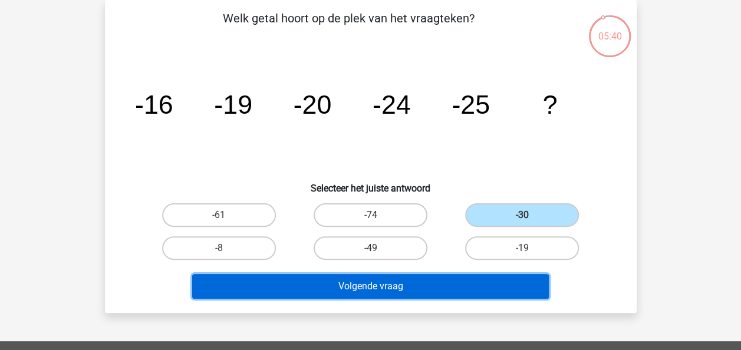
click at [395, 291] on button "Volgende vraag" at bounding box center [370, 286] width 356 height 25
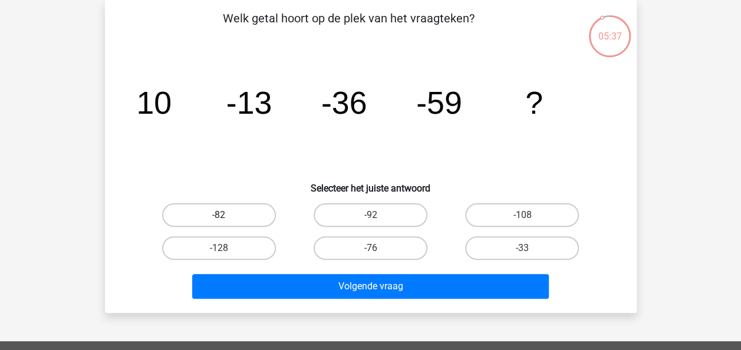
click at [247, 220] on label "-82" at bounding box center [219, 215] width 114 height 24
click at [226, 220] on input "-82" at bounding box center [223, 219] width 8 height 8
radio input "true"
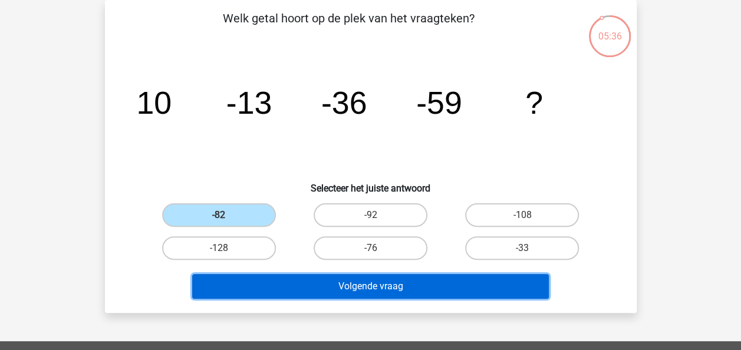
click at [302, 286] on button "Volgende vraag" at bounding box center [370, 286] width 356 height 25
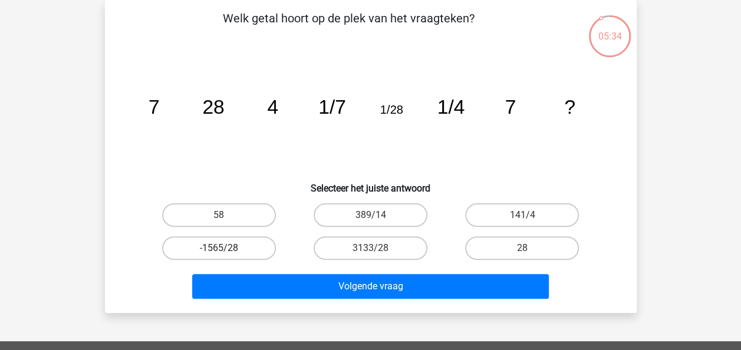
click at [239, 237] on label "-1565/28" at bounding box center [219, 248] width 114 height 24
click at [226, 248] on input "-1565/28" at bounding box center [223, 252] width 8 height 8
radio input "true"
click at [239, 237] on label "-1565/28" at bounding box center [219, 248] width 114 height 24
click at [226, 248] on input "-1565/28" at bounding box center [223, 252] width 8 height 8
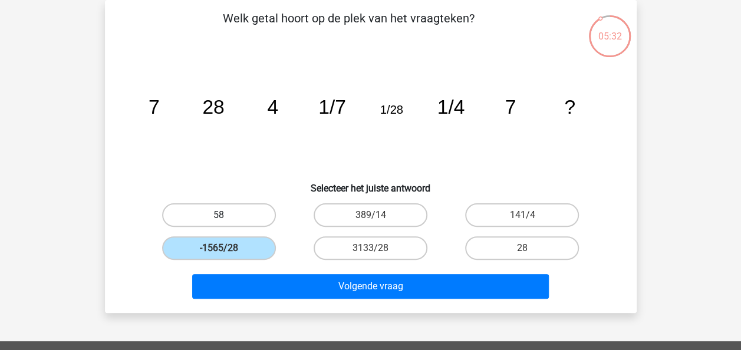
click at [233, 207] on label "58" at bounding box center [219, 215] width 114 height 24
click at [226, 215] on input "58" at bounding box center [223, 219] width 8 height 8
radio input "true"
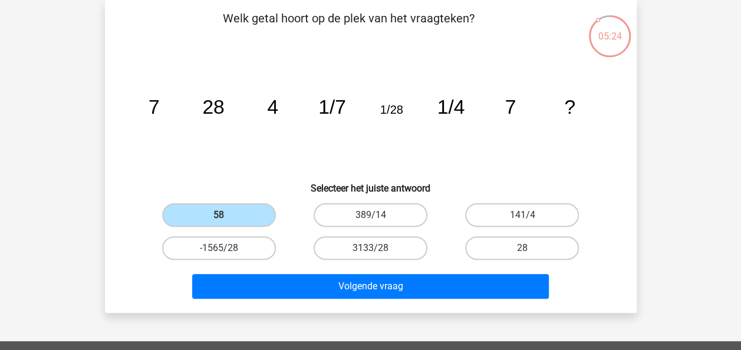
click at [526, 248] on input "28" at bounding box center [526, 252] width 8 height 8
radio input "true"
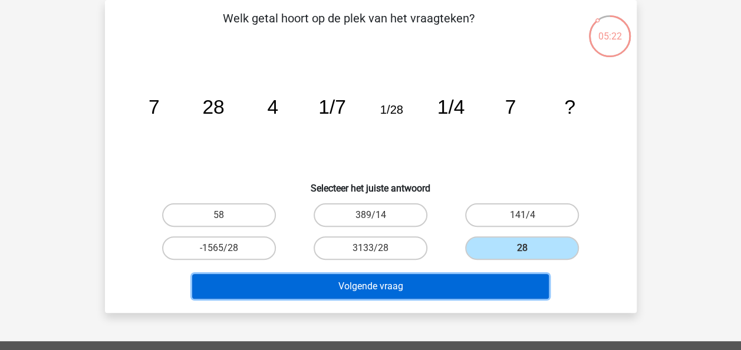
click at [450, 275] on button "Volgende vraag" at bounding box center [370, 286] width 356 height 25
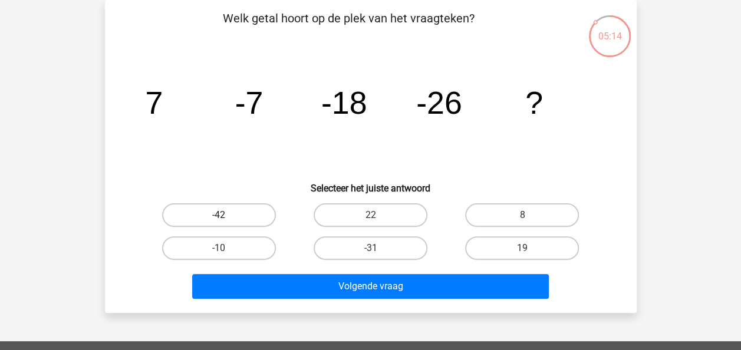
click at [245, 211] on label "-42" at bounding box center [219, 215] width 114 height 24
click at [226, 215] on input "-42" at bounding box center [223, 219] width 8 height 8
radio input "true"
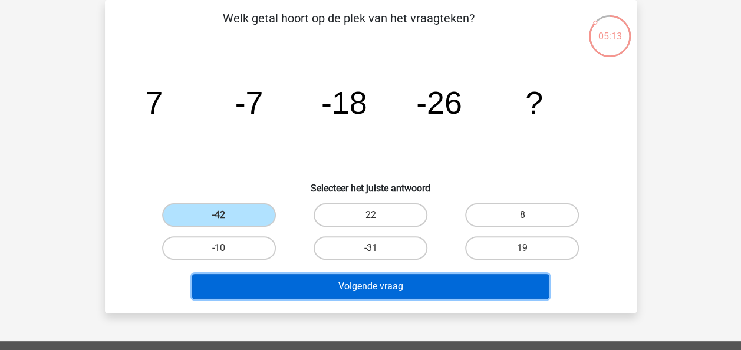
click at [284, 279] on button "Volgende vraag" at bounding box center [370, 286] width 356 height 25
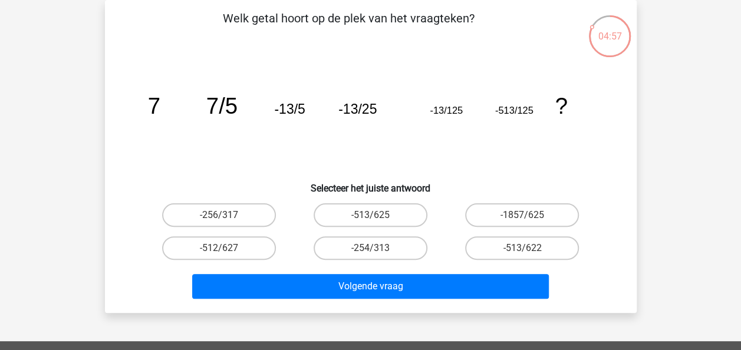
click at [376, 220] on input "-513/625" at bounding box center [374, 219] width 8 height 8
radio input "true"
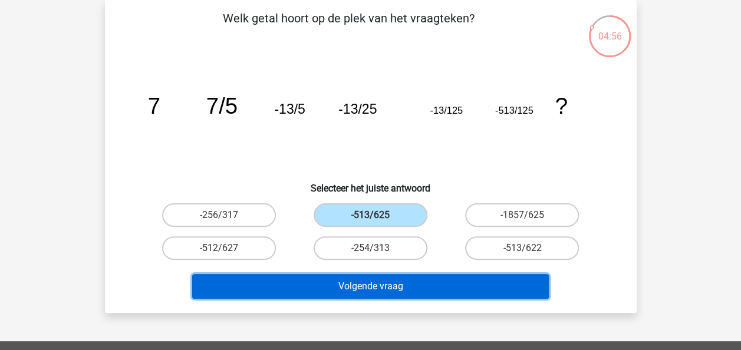
click at [381, 288] on button "Volgende vraag" at bounding box center [370, 286] width 356 height 25
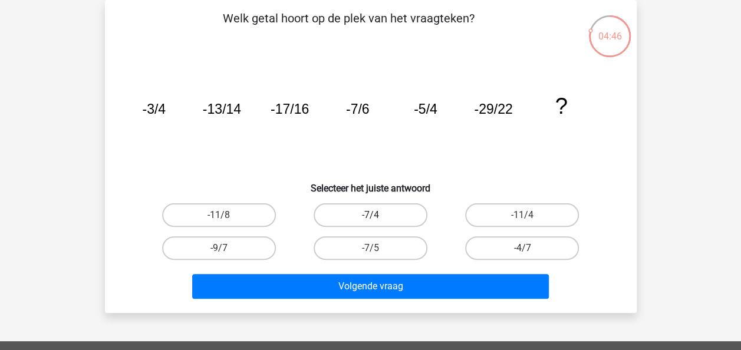
click at [346, 212] on label "-7/4" at bounding box center [370, 215] width 114 height 24
click at [370, 215] on input "-7/4" at bounding box center [374, 219] width 8 height 8
radio input "true"
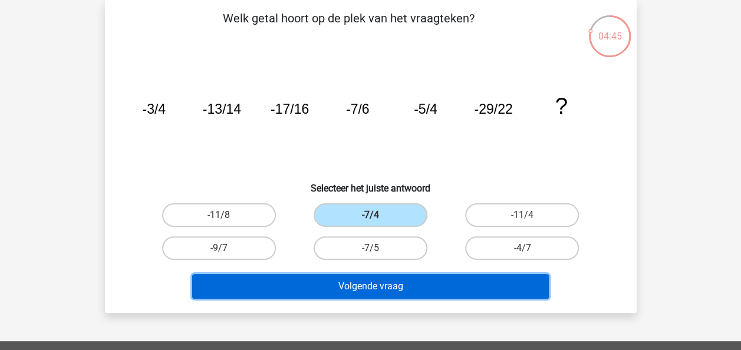
click at [358, 279] on button "Volgende vraag" at bounding box center [370, 286] width 356 height 25
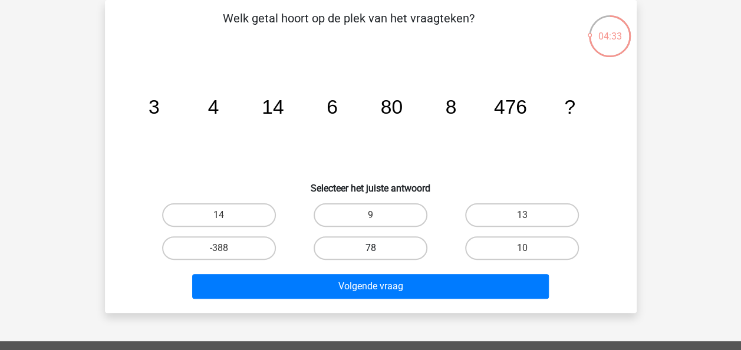
click at [399, 243] on label "78" at bounding box center [370, 248] width 114 height 24
click at [378, 248] on input "78" at bounding box center [374, 252] width 8 height 8
radio input "true"
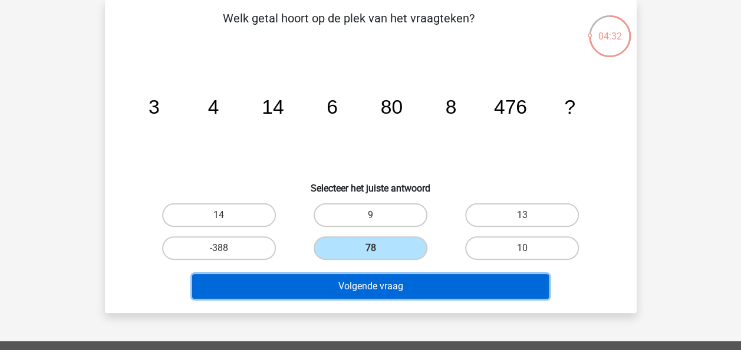
click at [429, 292] on button "Volgende vraag" at bounding box center [370, 286] width 356 height 25
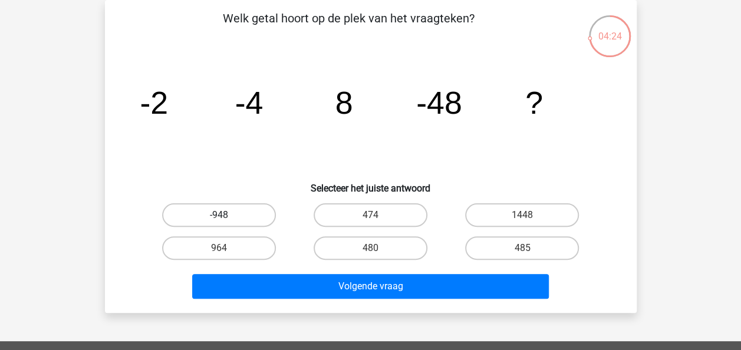
click at [234, 220] on label "-948" at bounding box center [219, 215] width 114 height 24
click at [226, 220] on input "-948" at bounding box center [223, 219] width 8 height 8
radio input "true"
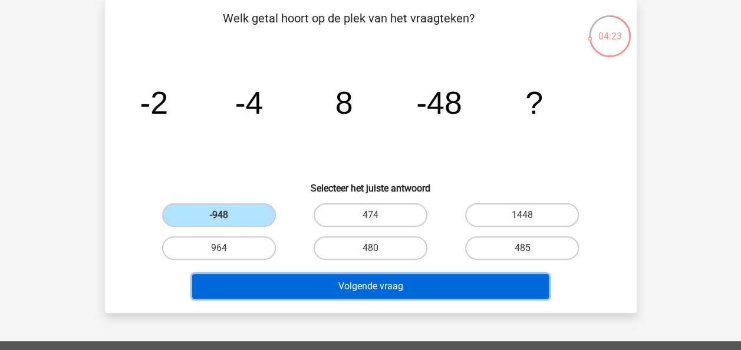
click at [282, 283] on button "Volgende vraag" at bounding box center [370, 286] width 356 height 25
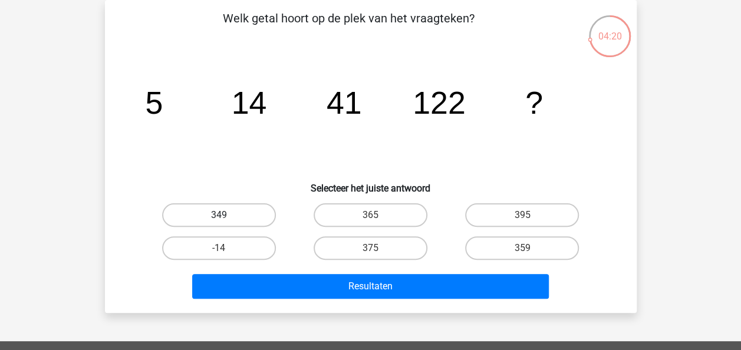
click at [246, 210] on label "349" at bounding box center [219, 215] width 114 height 24
click at [226, 215] on input "349" at bounding box center [223, 219] width 8 height 8
radio input "true"
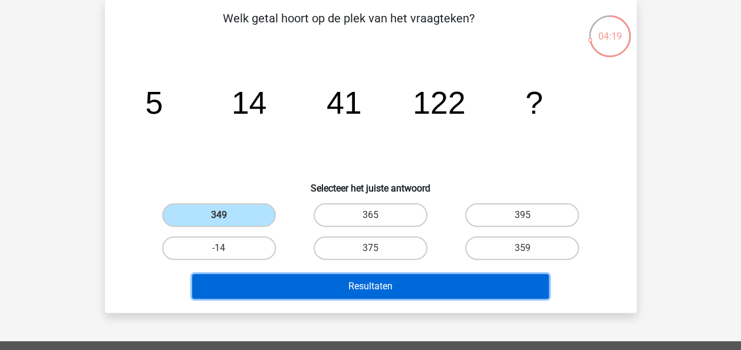
click at [283, 280] on button "Resultaten" at bounding box center [370, 286] width 356 height 25
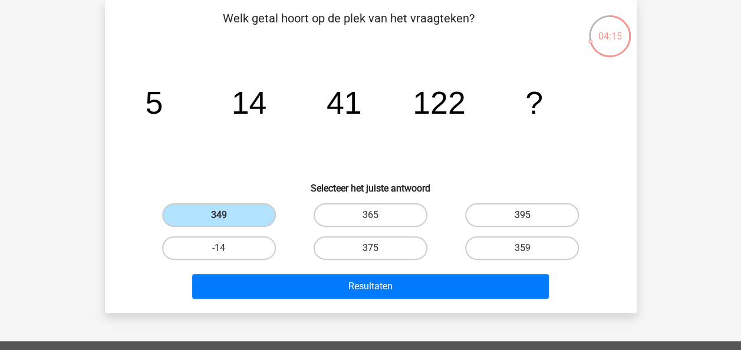
click at [535, 213] on label "395" at bounding box center [522, 215] width 114 height 24
click at [530, 215] on input "395" at bounding box center [526, 219] width 8 height 8
radio input "true"
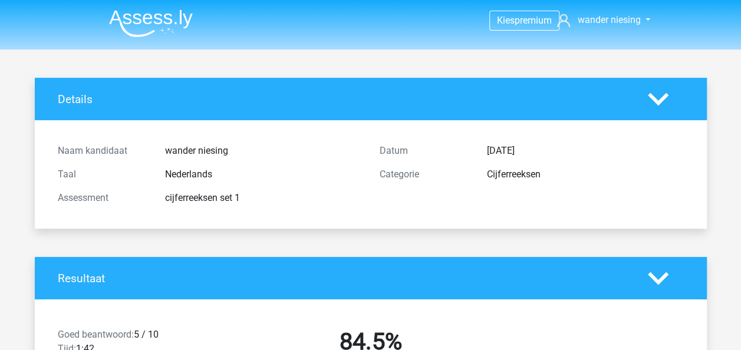
click at [477, 282] on h4 "Resultaat" at bounding box center [344, 279] width 572 height 14
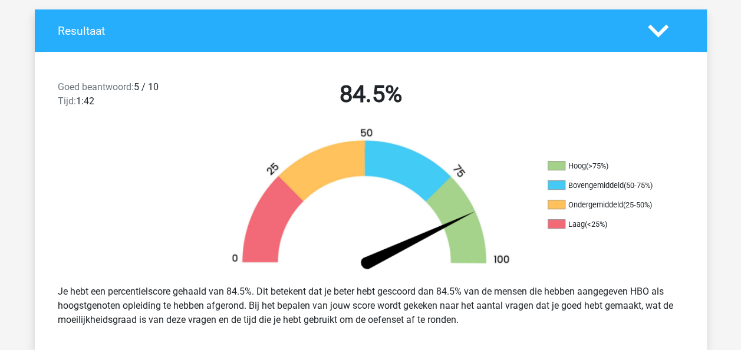
scroll to position [259, 0]
